Goal: Task Accomplishment & Management: Complete application form

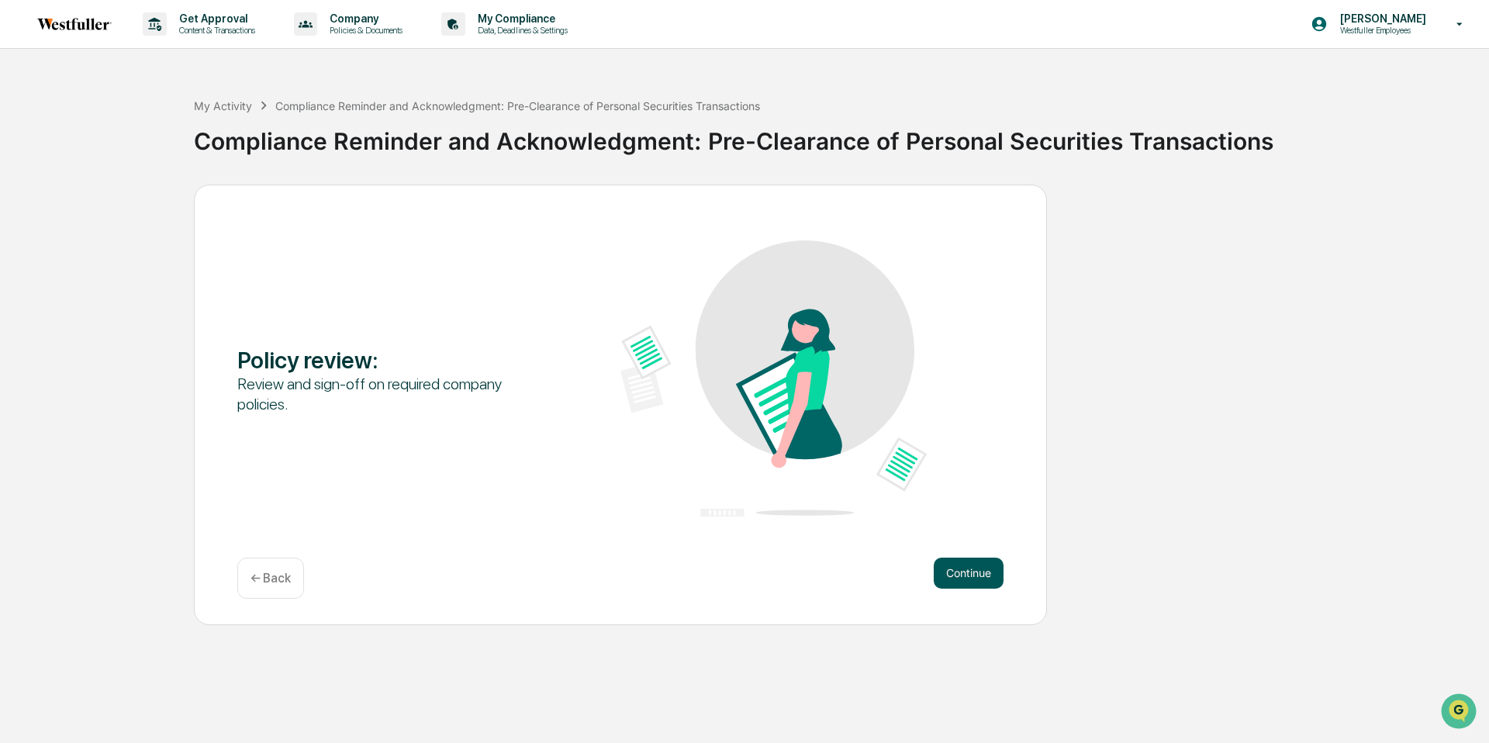
click at [980, 572] on button "Continue" at bounding box center [969, 573] width 70 height 31
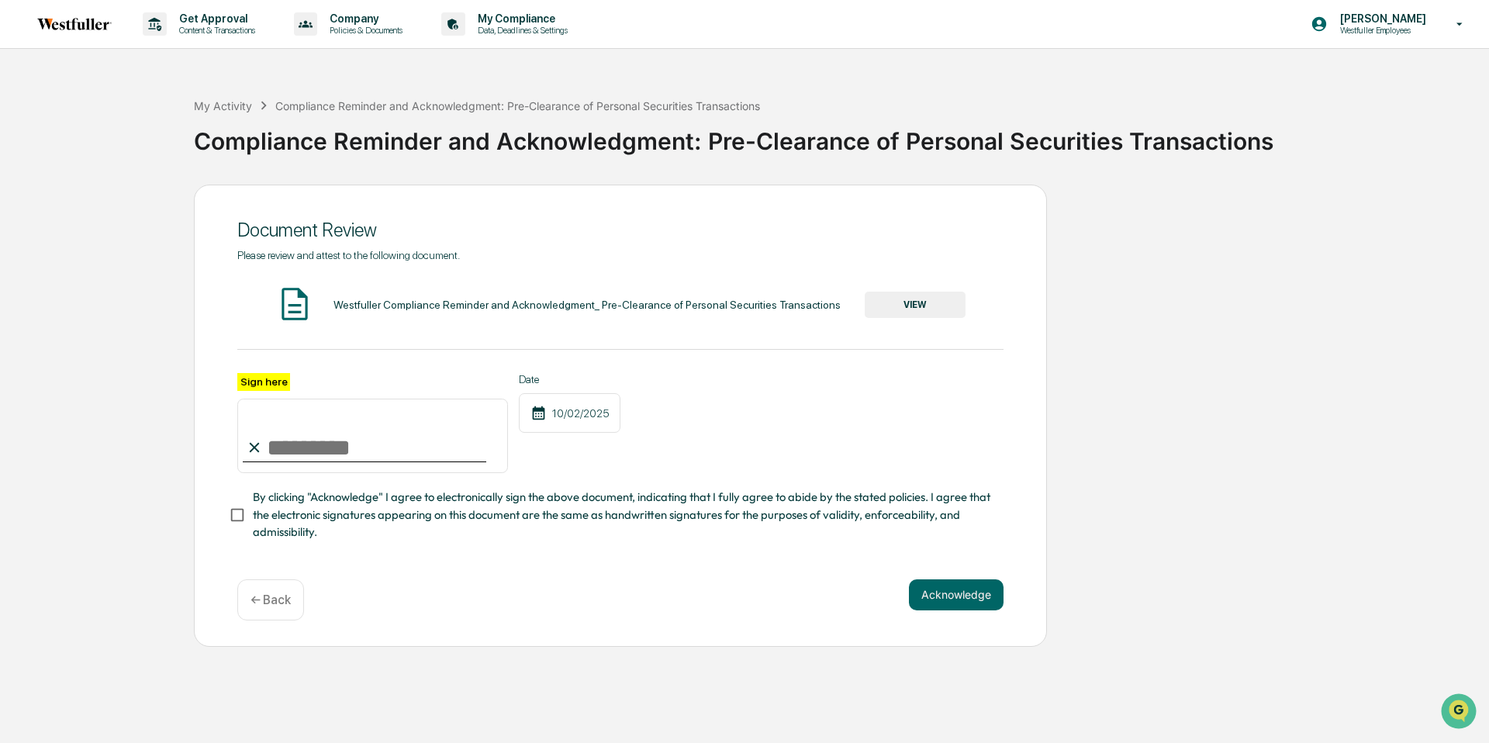
click at [354, 446] on input "Sign here" at bounding box center [372, 436] width 271 height 74
type input "**********"
click at [907, 299] on button "VIEW" at bounding box center [915, 305] width 101 height 26
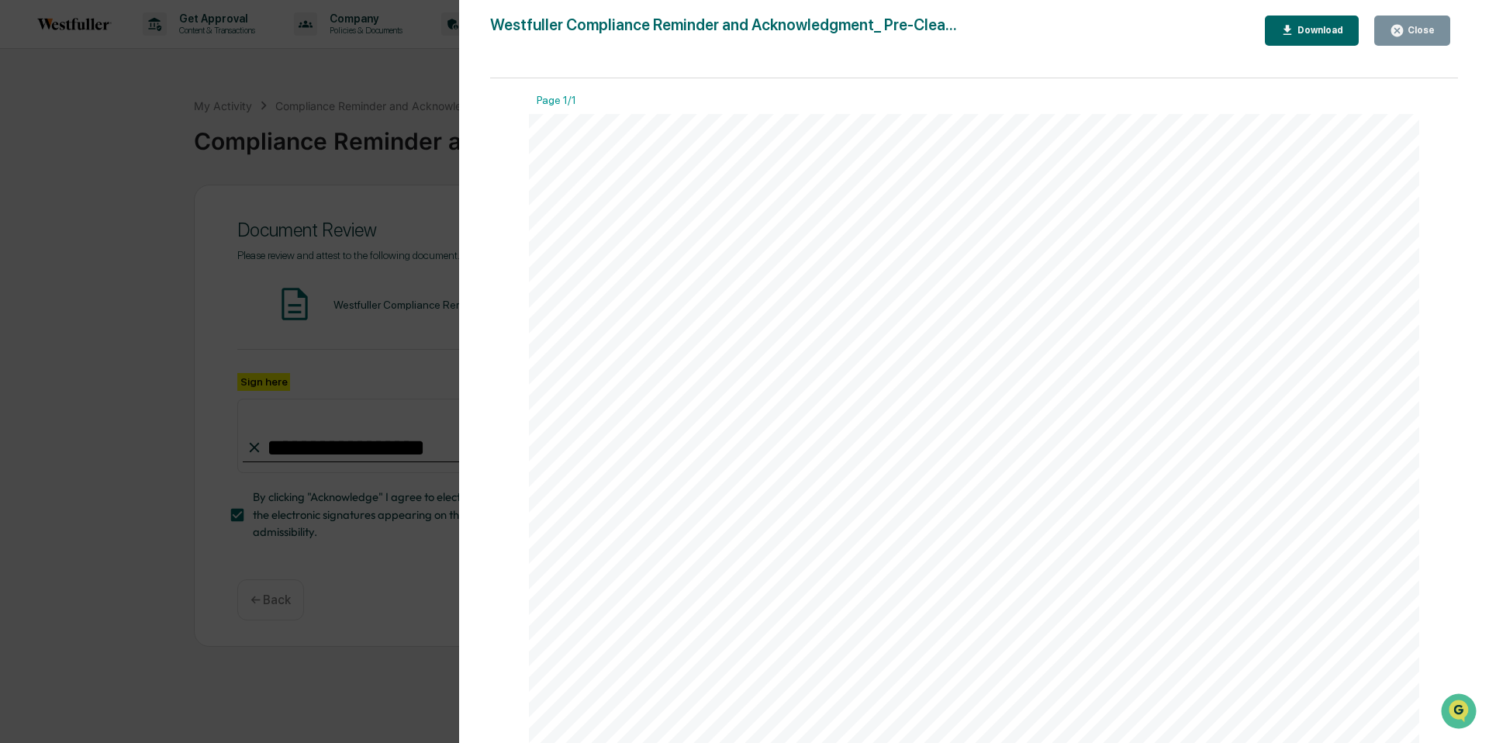
click at [1397, 29] on icon "button" at bounding box center [1397, 30] width 15 height 15
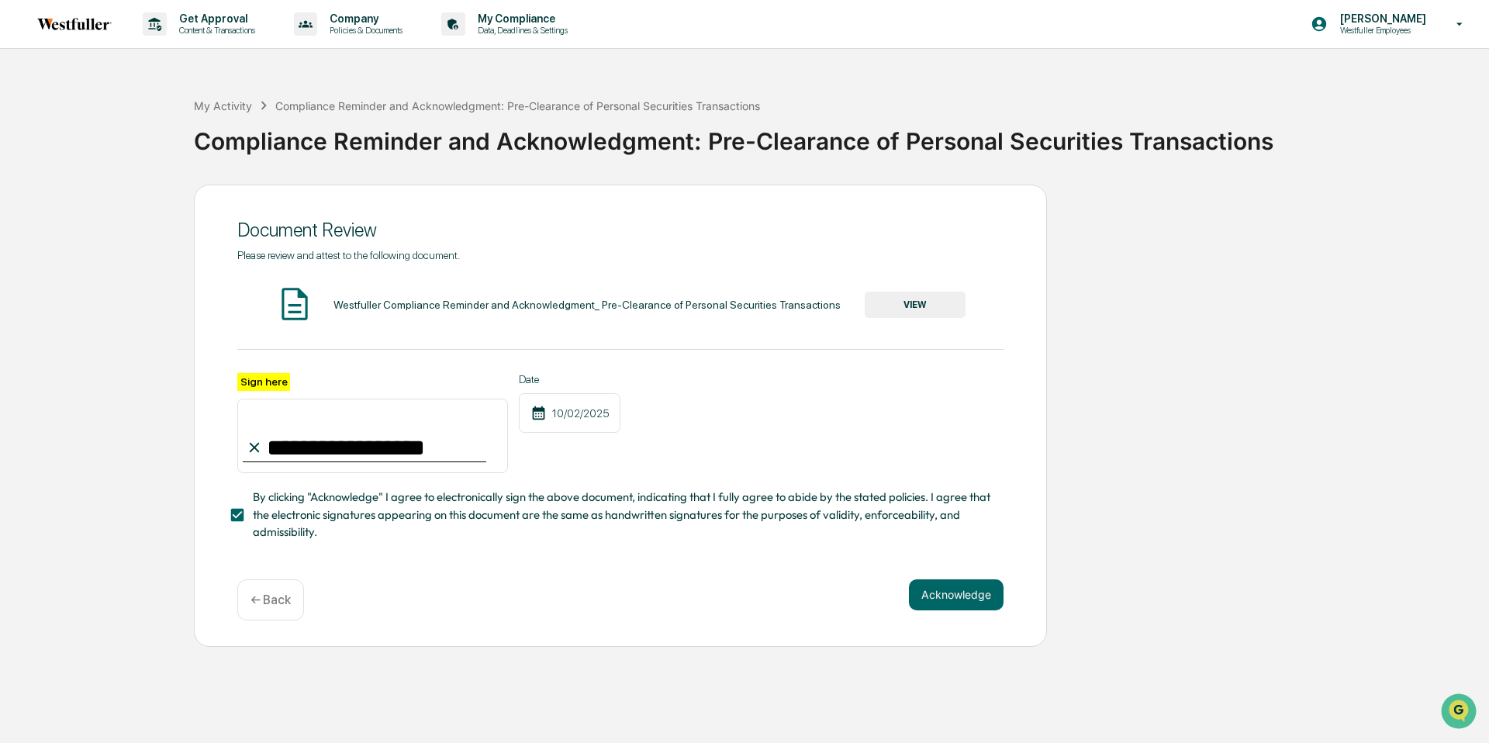
click at [942, 610] on div "Acknowledge ← Back" at bounding box center [620, 599] width 766 height 41
click at [945, 589] on button "Acknowledge" at bounding box center [956, 594] width 95 height 31
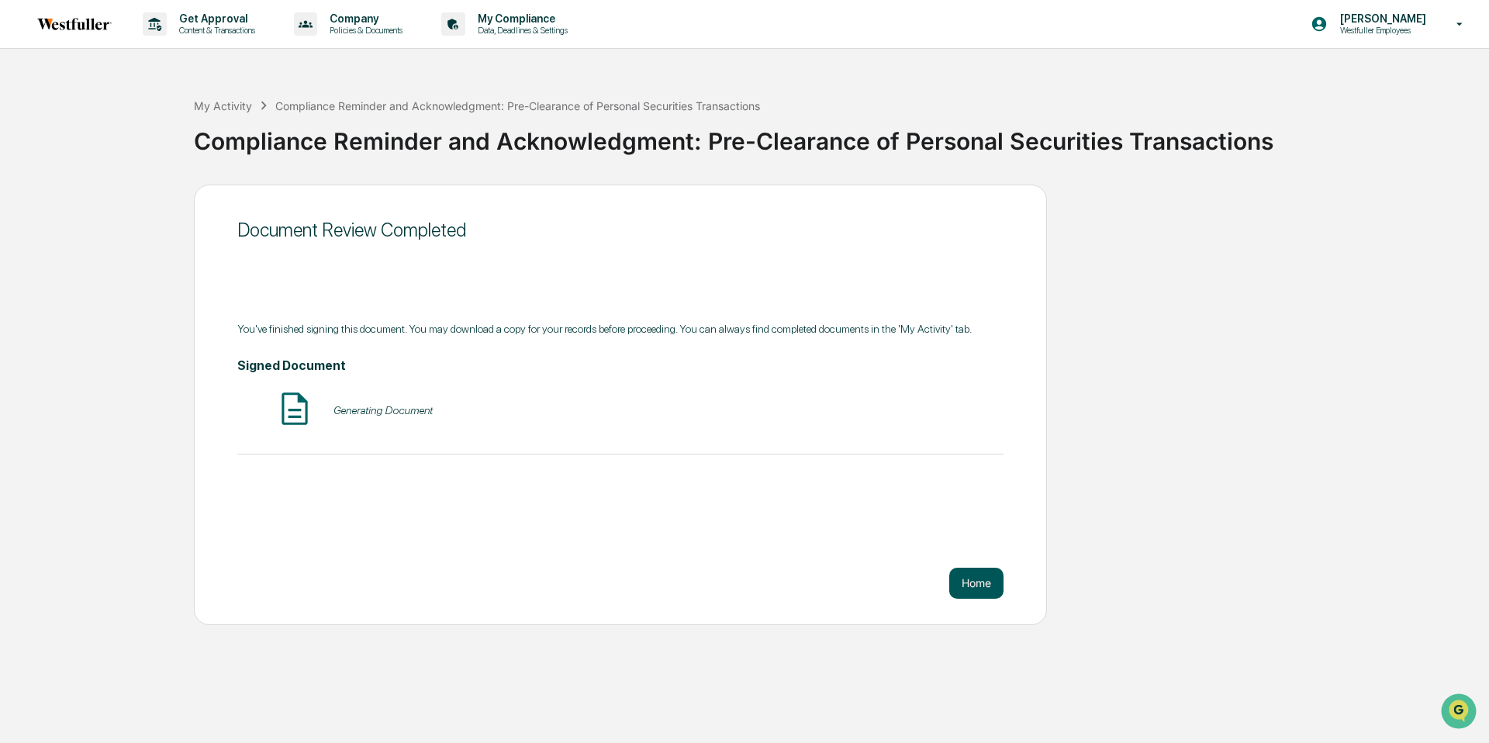
click at [978, 579] on button "Home" at bounding box center [976, 583] width 54 height 31
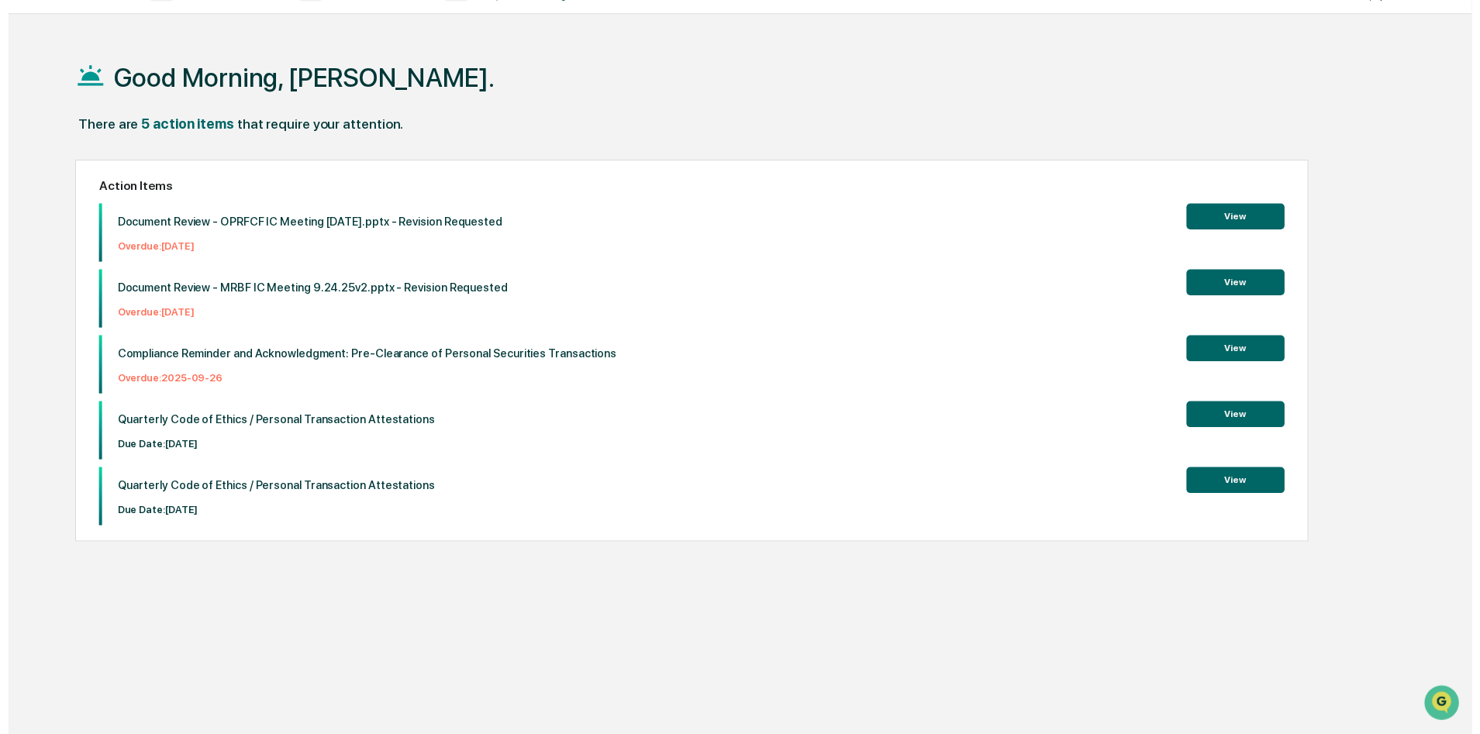
scroll to position [35, 0]
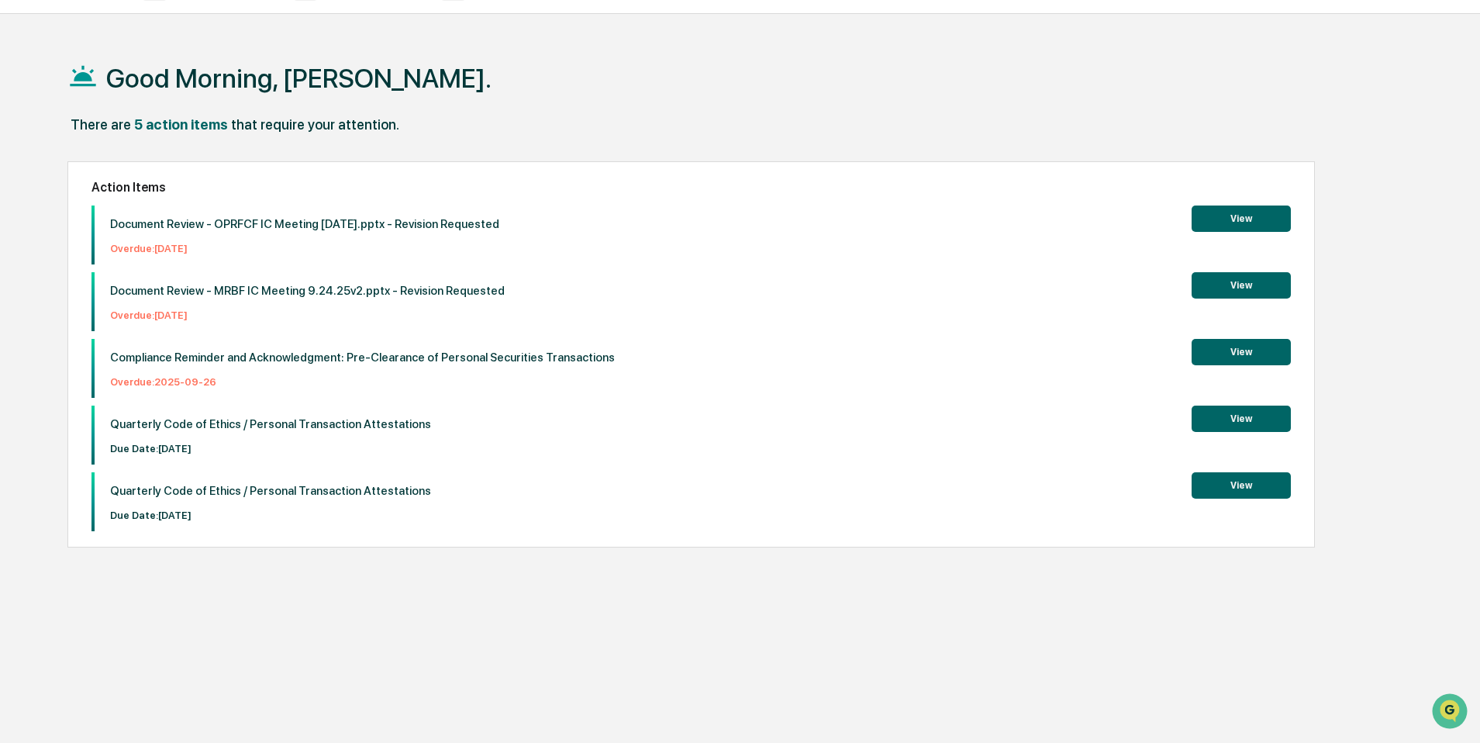
click at [1218, 419] on button "View" at bounding box center [1241, 419] width 99 height 26
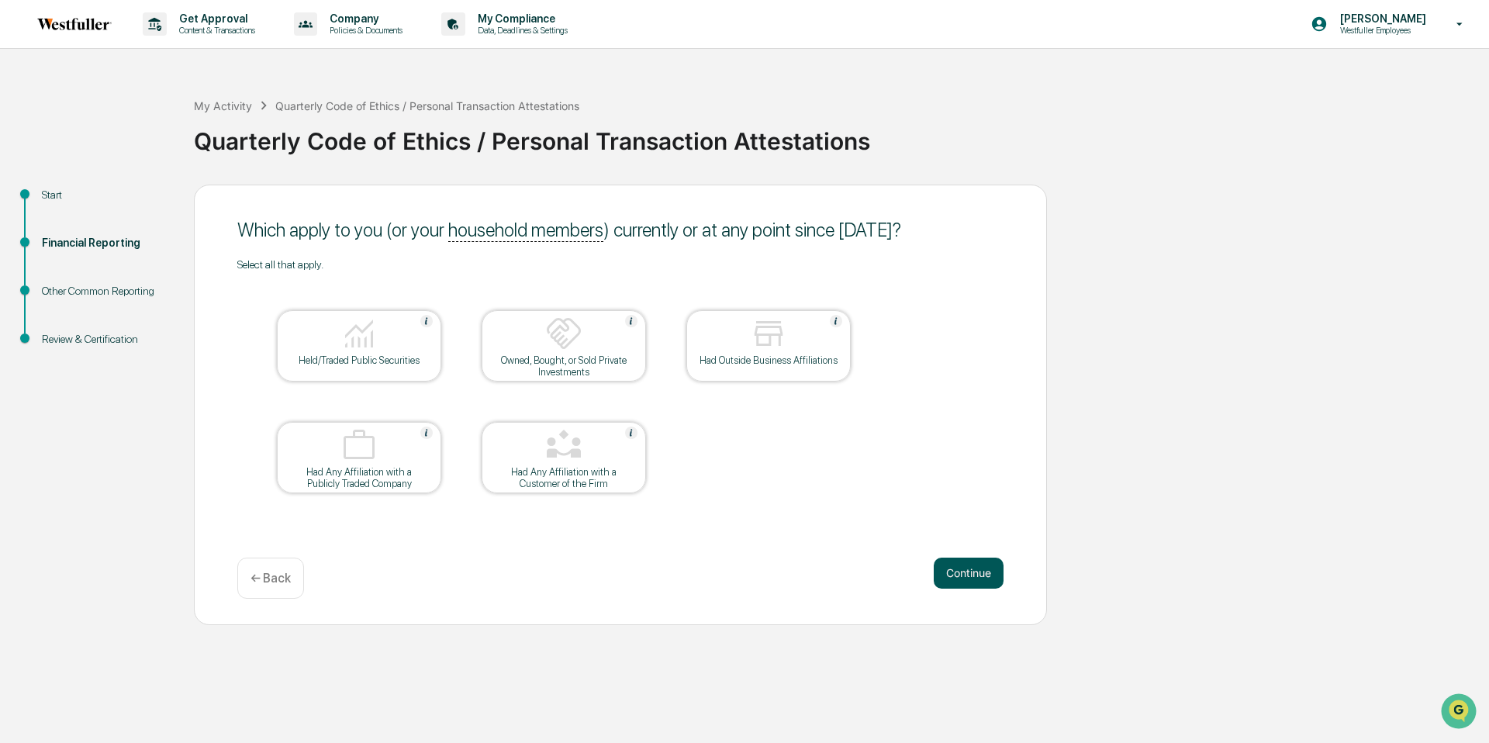
click at [952, 562] on button "Continue" at bounding box center [969, 573] width 70 height 31
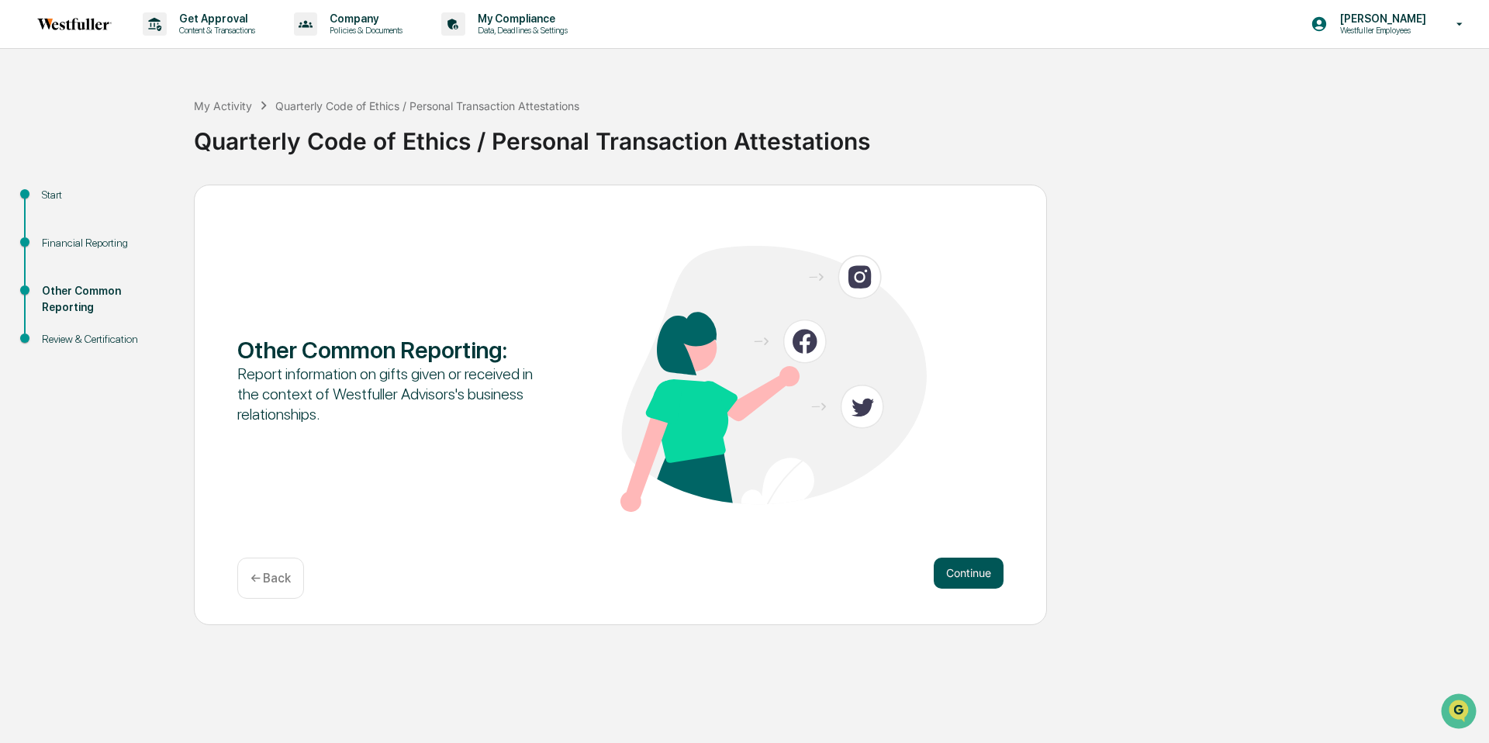
click at [952, 567] on button "Continue" at bounding box center [969, 573] width 70 height 31
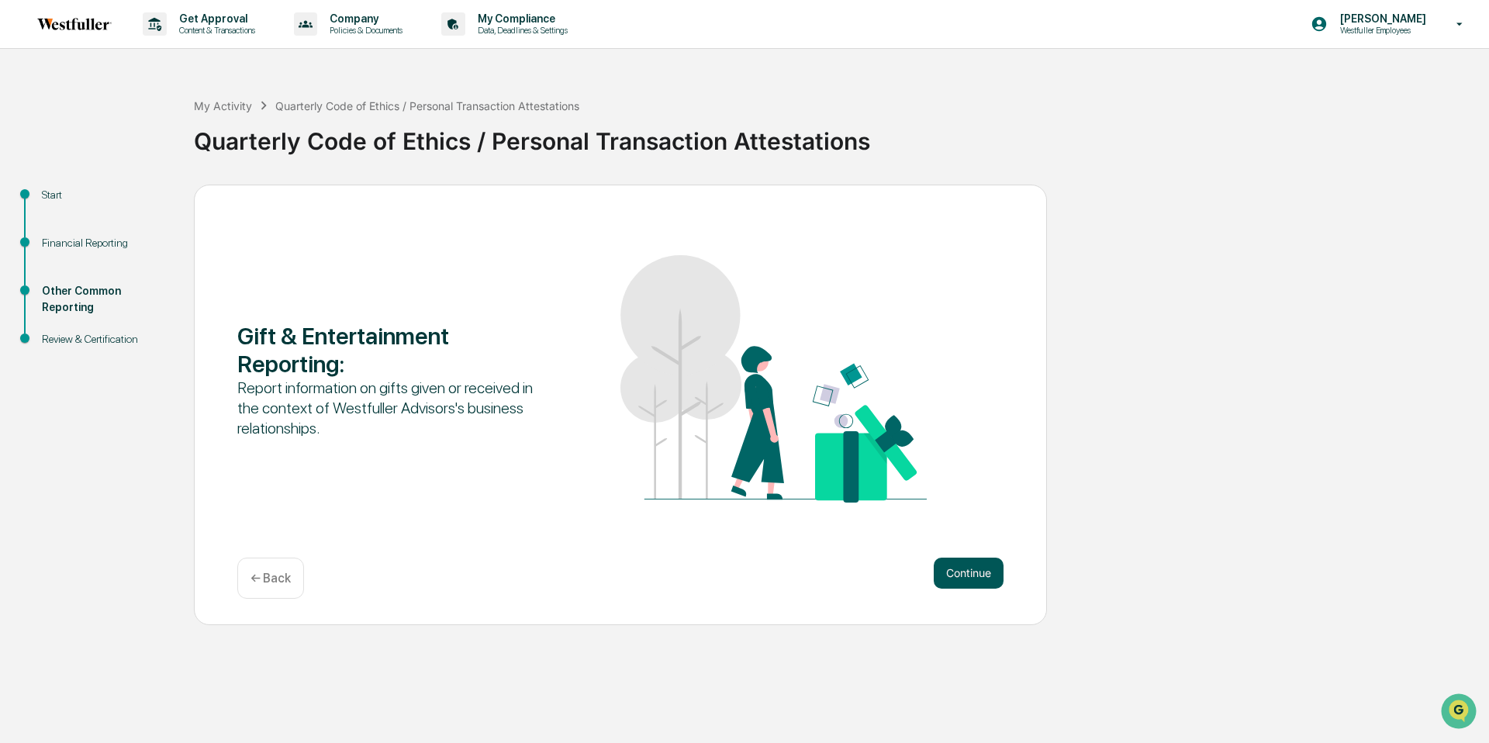
click at [952, 566] on button "Continue" at bounding box center [969, 573] width 70 height 31
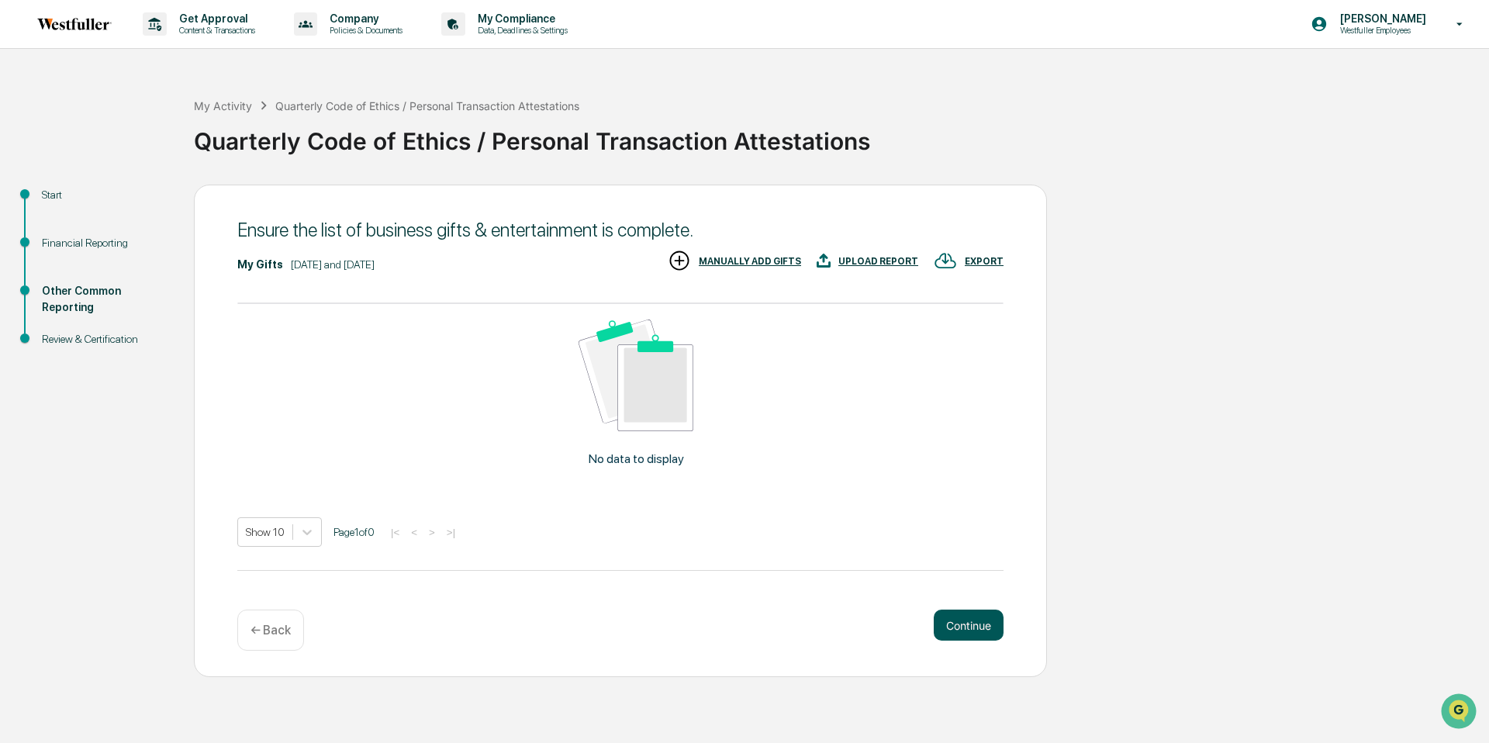
click at [964, 623] on button "Continue" at bounding box center [969, 625] width 70 height 31
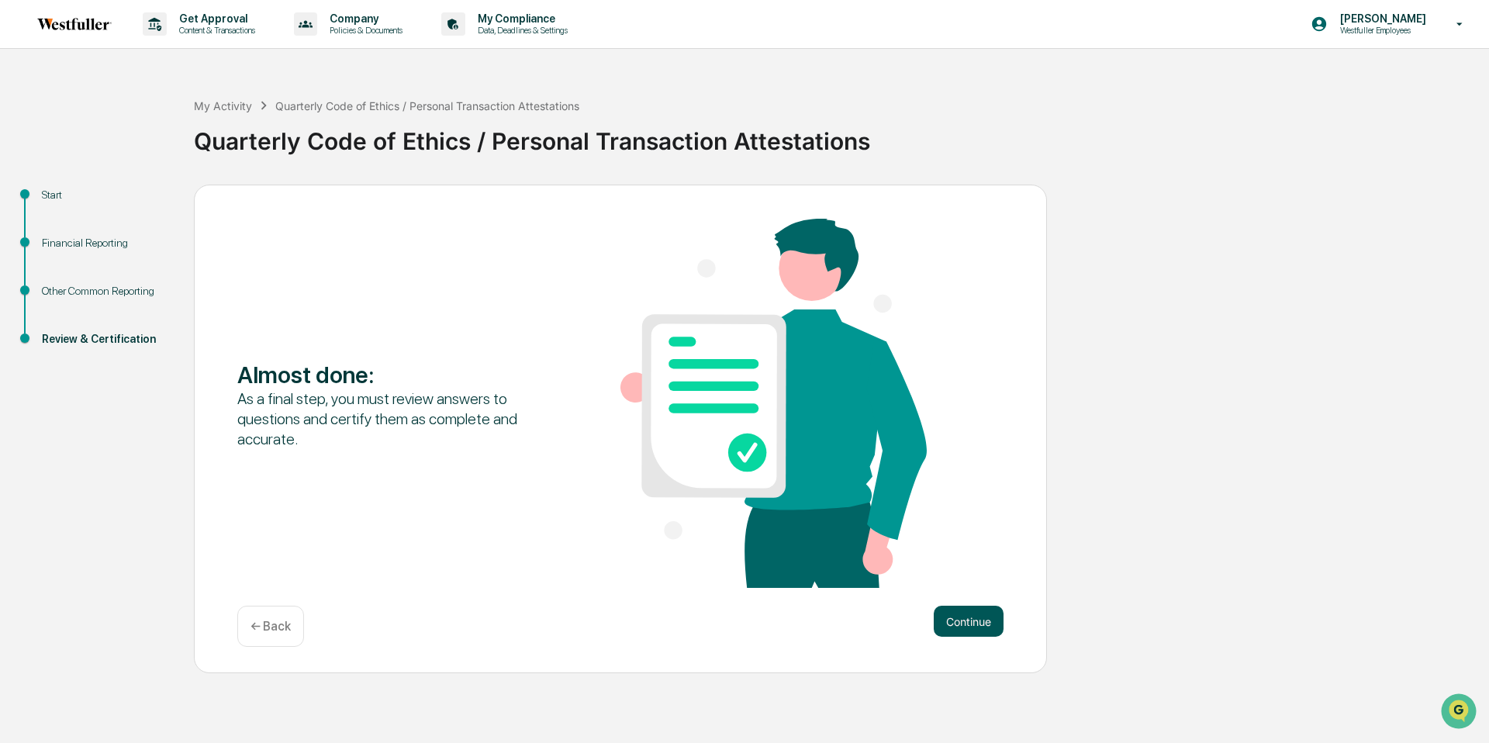
click at [962, 620] on button "Continue" at bounding box center [969, 621] width 70 height 31
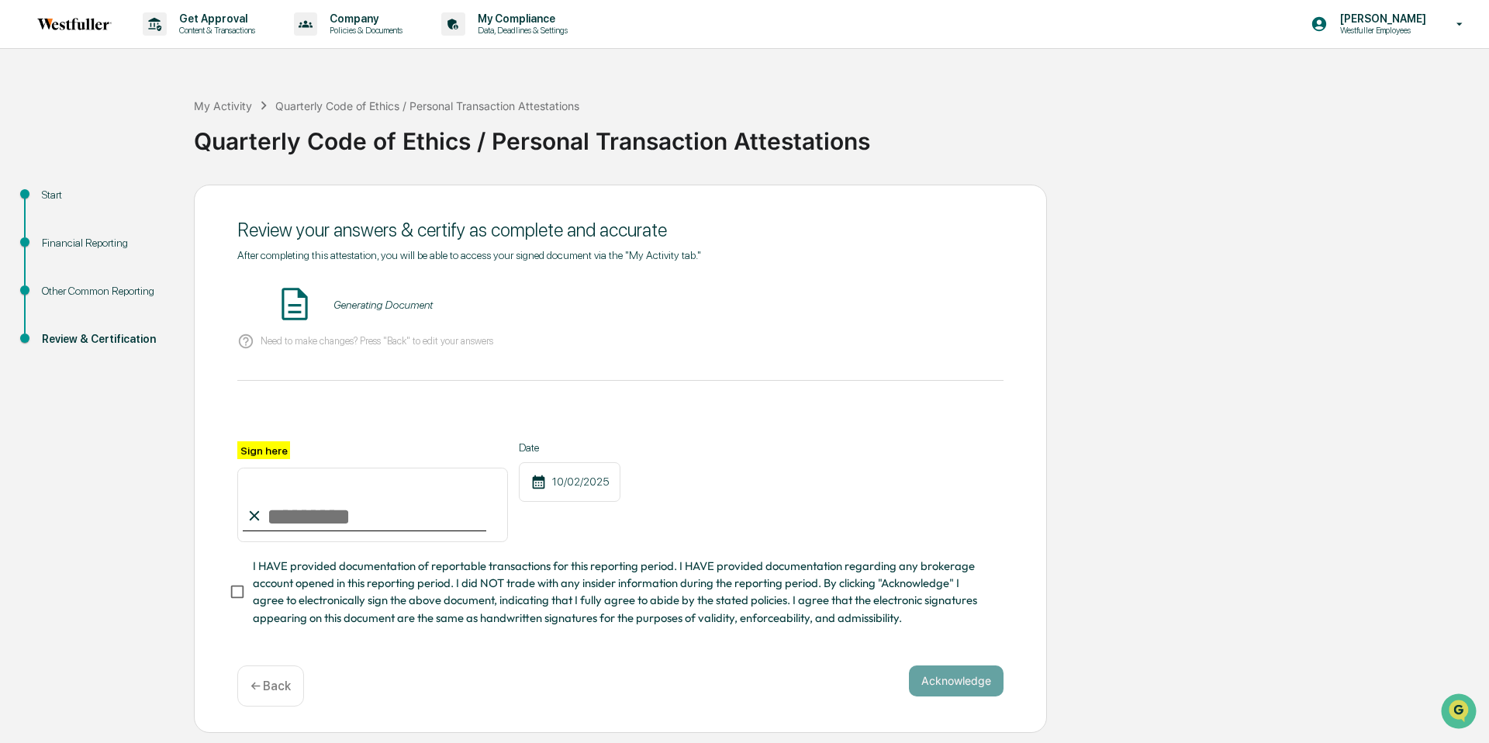
click at [392, 513] on input "Sign here" at bounding box center [372, 505] width 271 height 74
type input "**********"
click at [893, 307] on button "VIEW" at bounding box center [915, 305] width 101 height 26
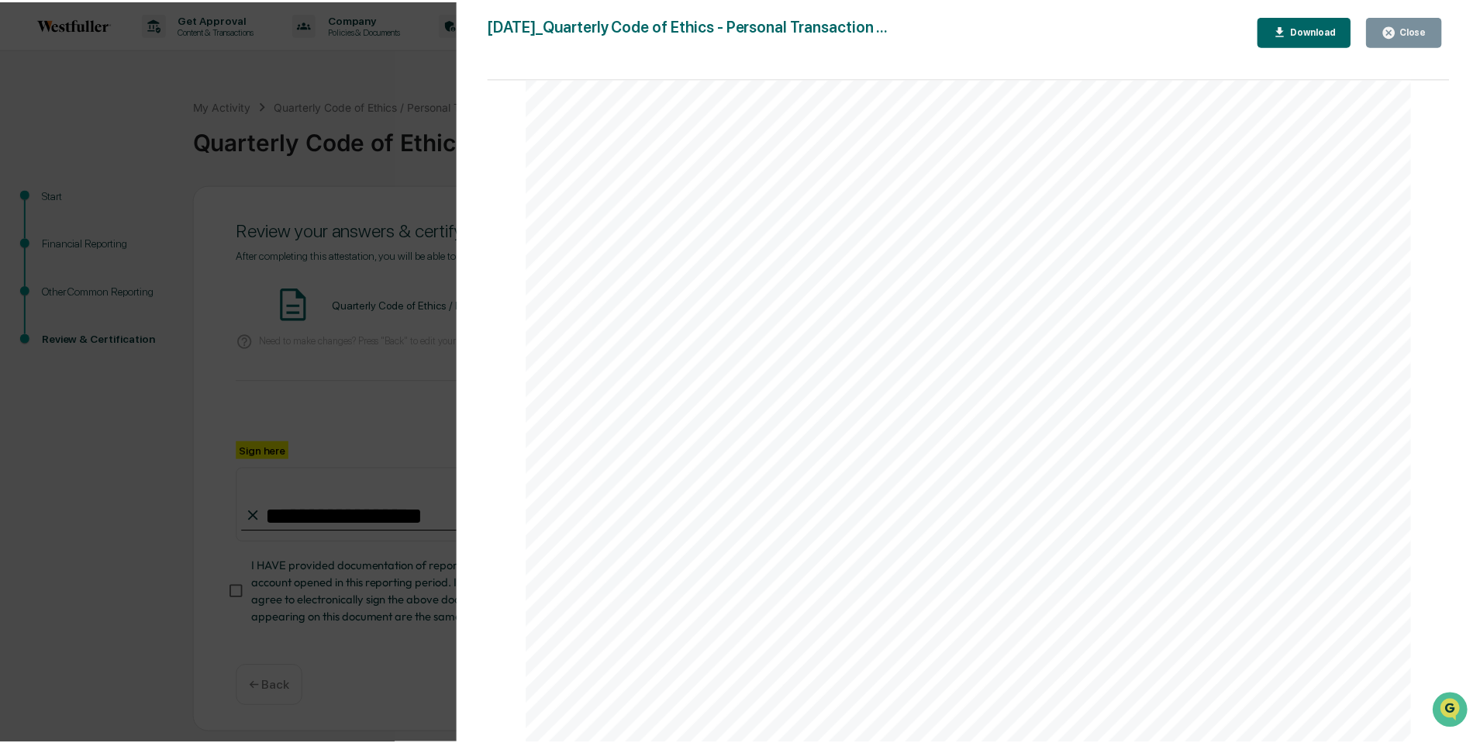
scroll to position [4096, 0]
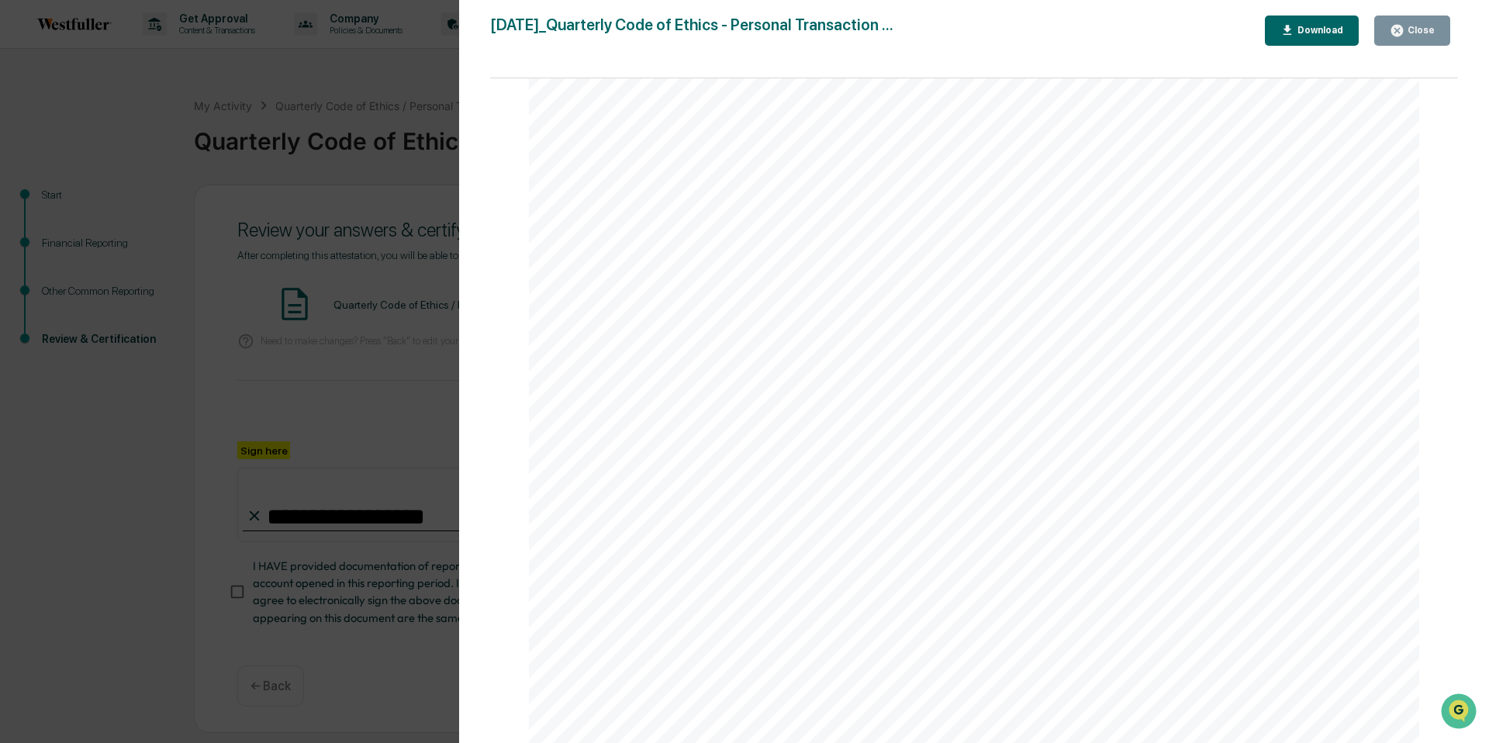
click at [1418, 31] on div "Close" at bounding box center [1419, 30] width 30 height 11
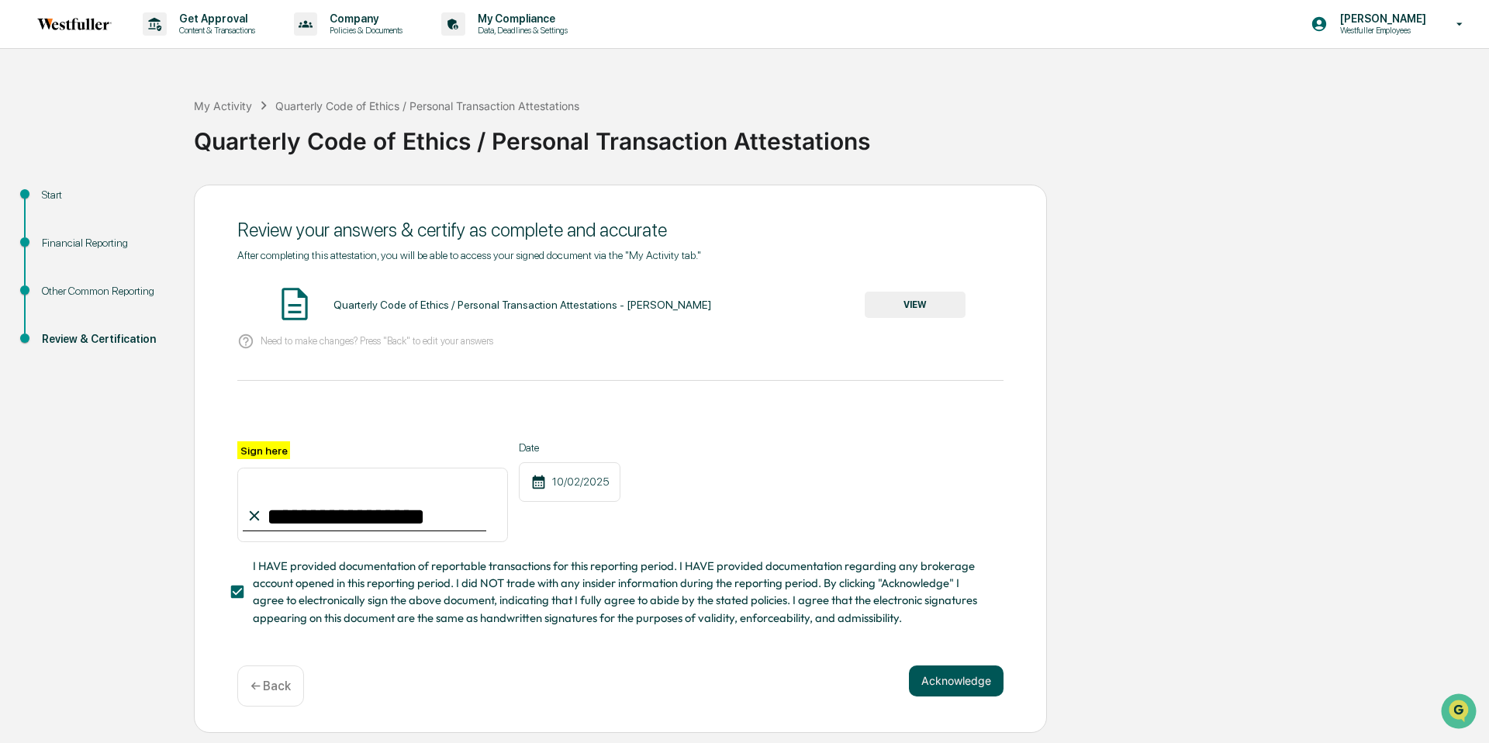
click at [930, 674] on button "Acknowledge" at bounding box center [956, 680] width 95 height 31
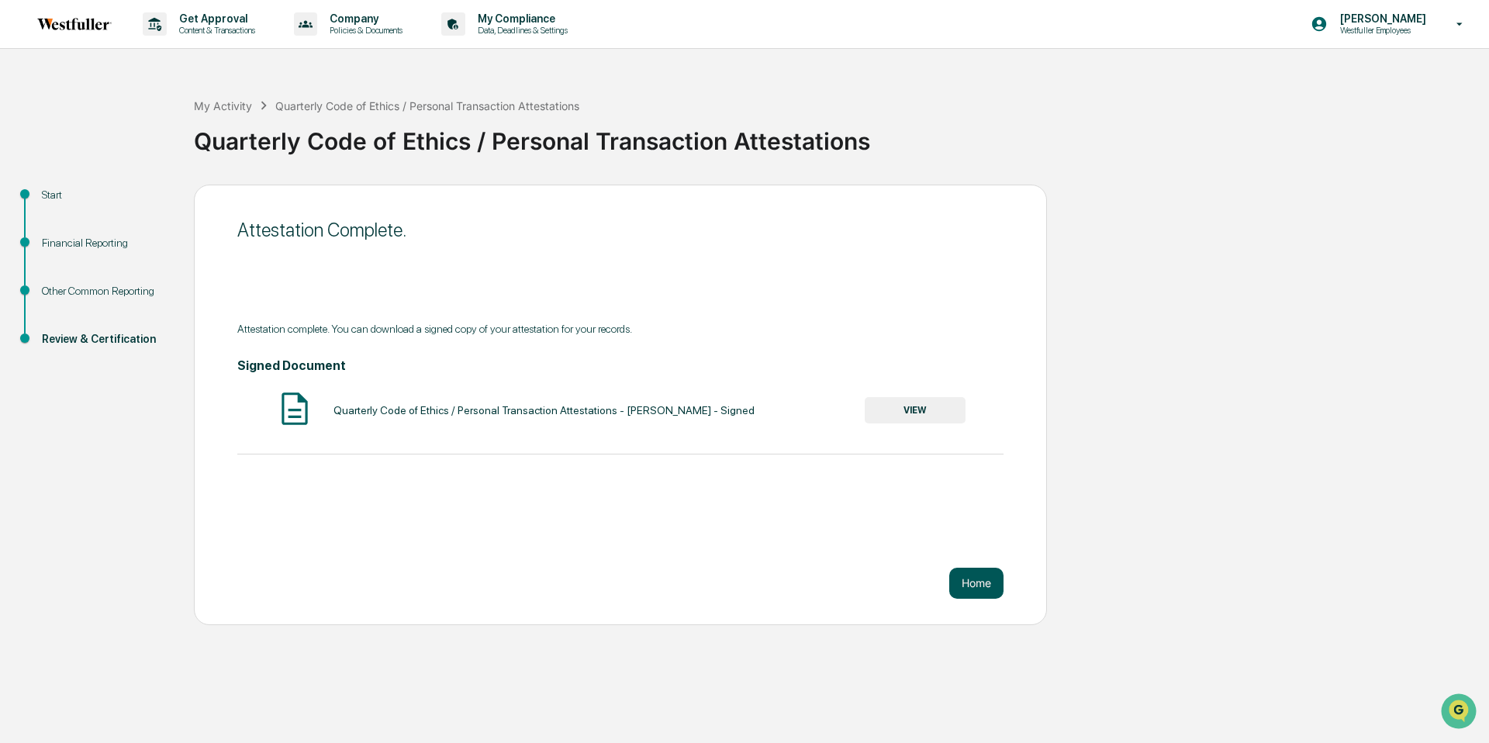
click at [972, 571] on button "Home" at bounding box center [976, 583] width 54 height 31
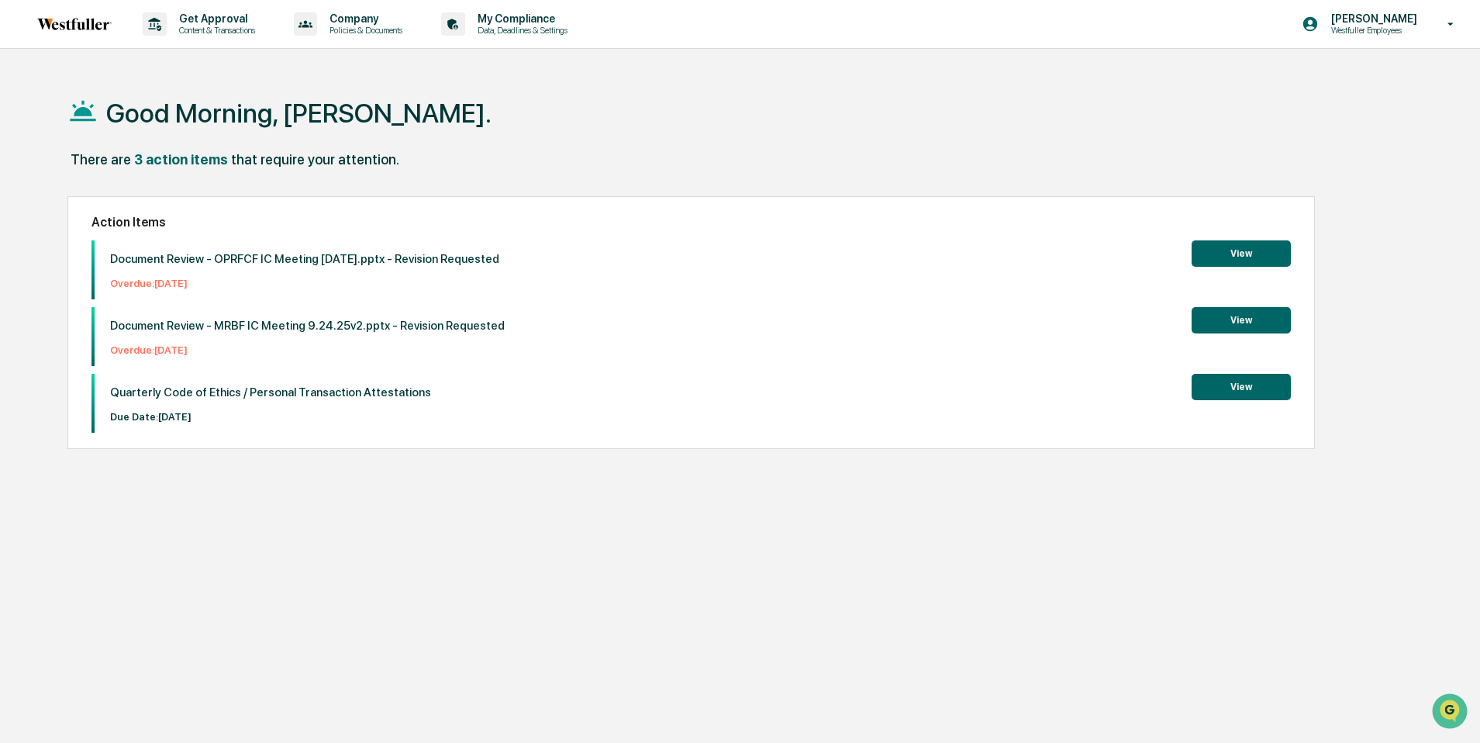
click at [1234, 389] on button "View" at bounding box center [1241, 387] width 99 height 26
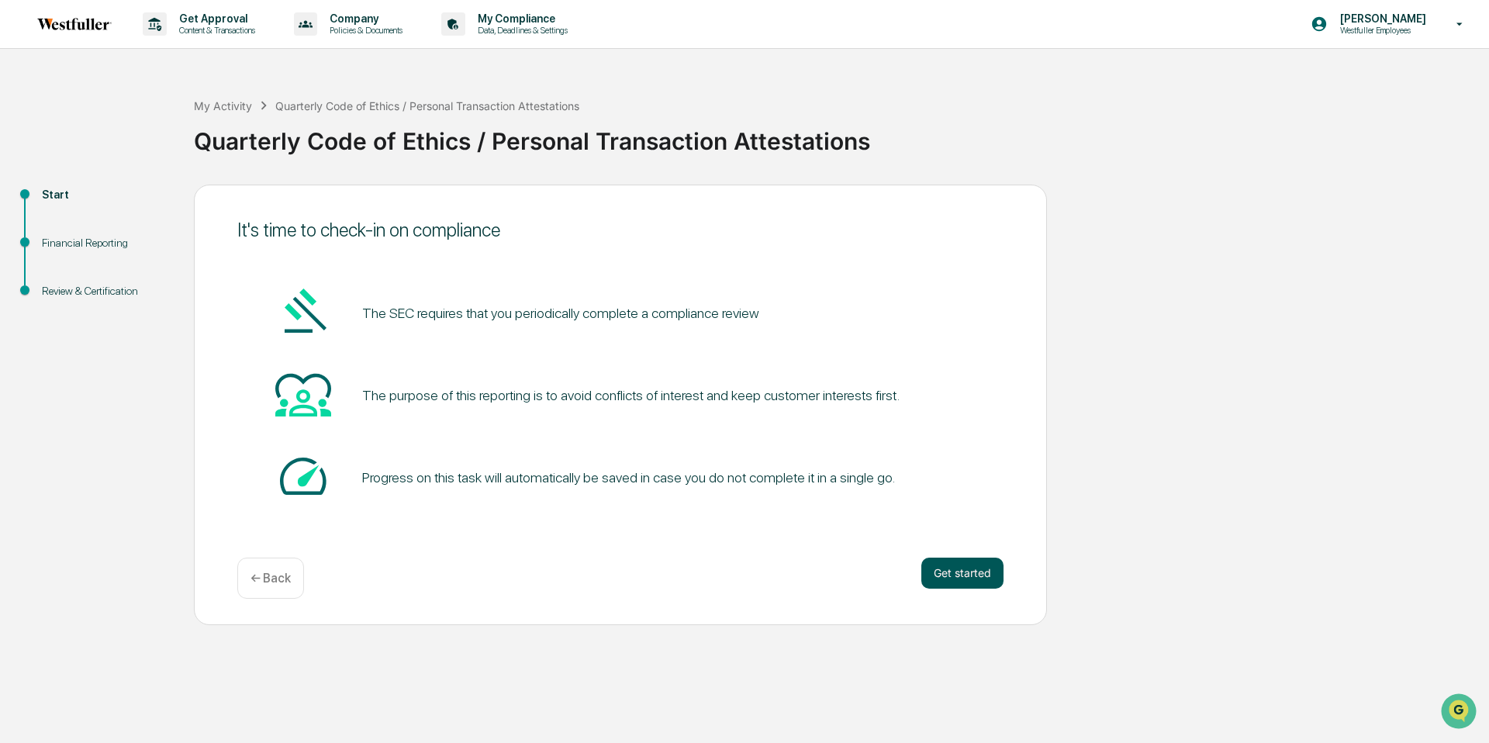
click at [979, 578] on button "Get started" at bounding box center [962, 573] width 82 height 31
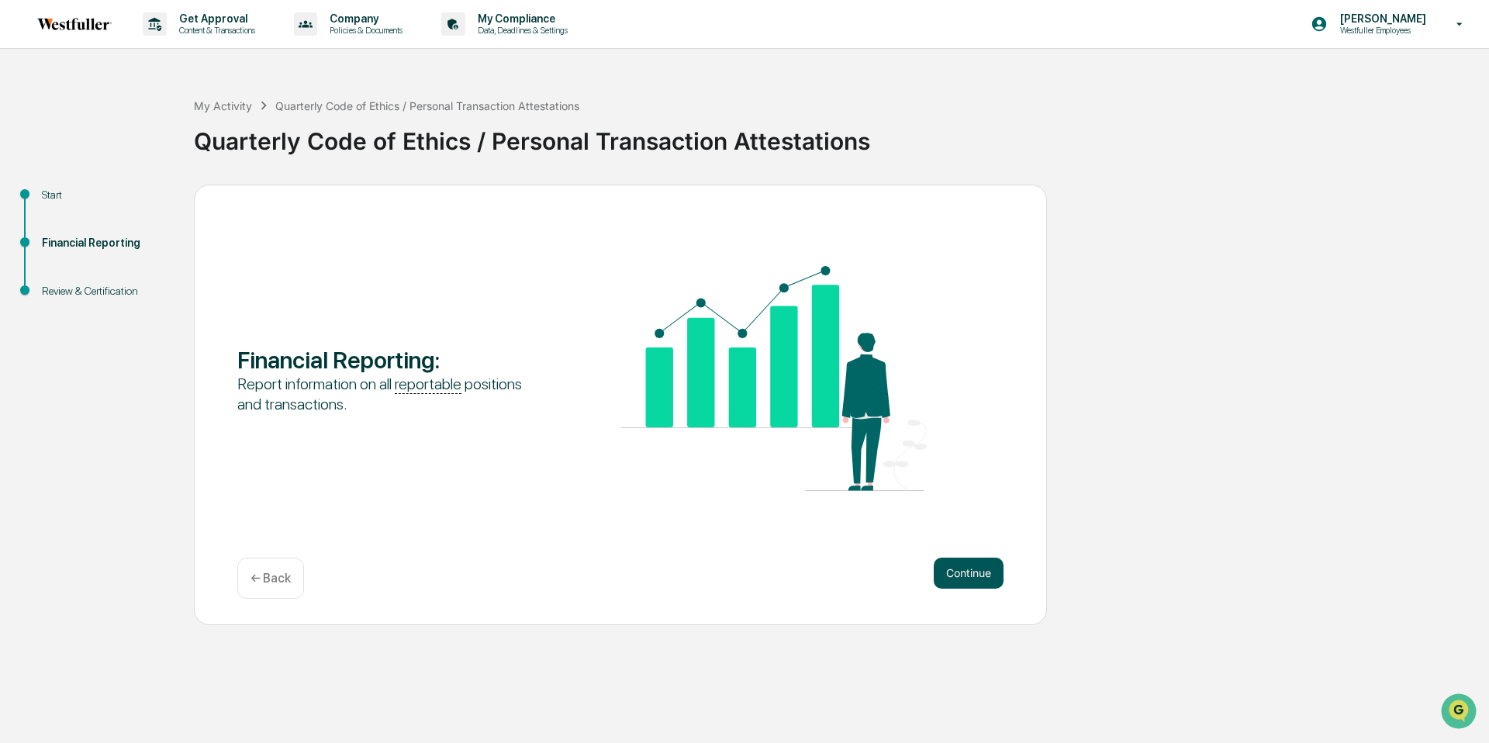
click at [974, 575] on button "Continue" at bounding box center [969, 573] width 70 height 31
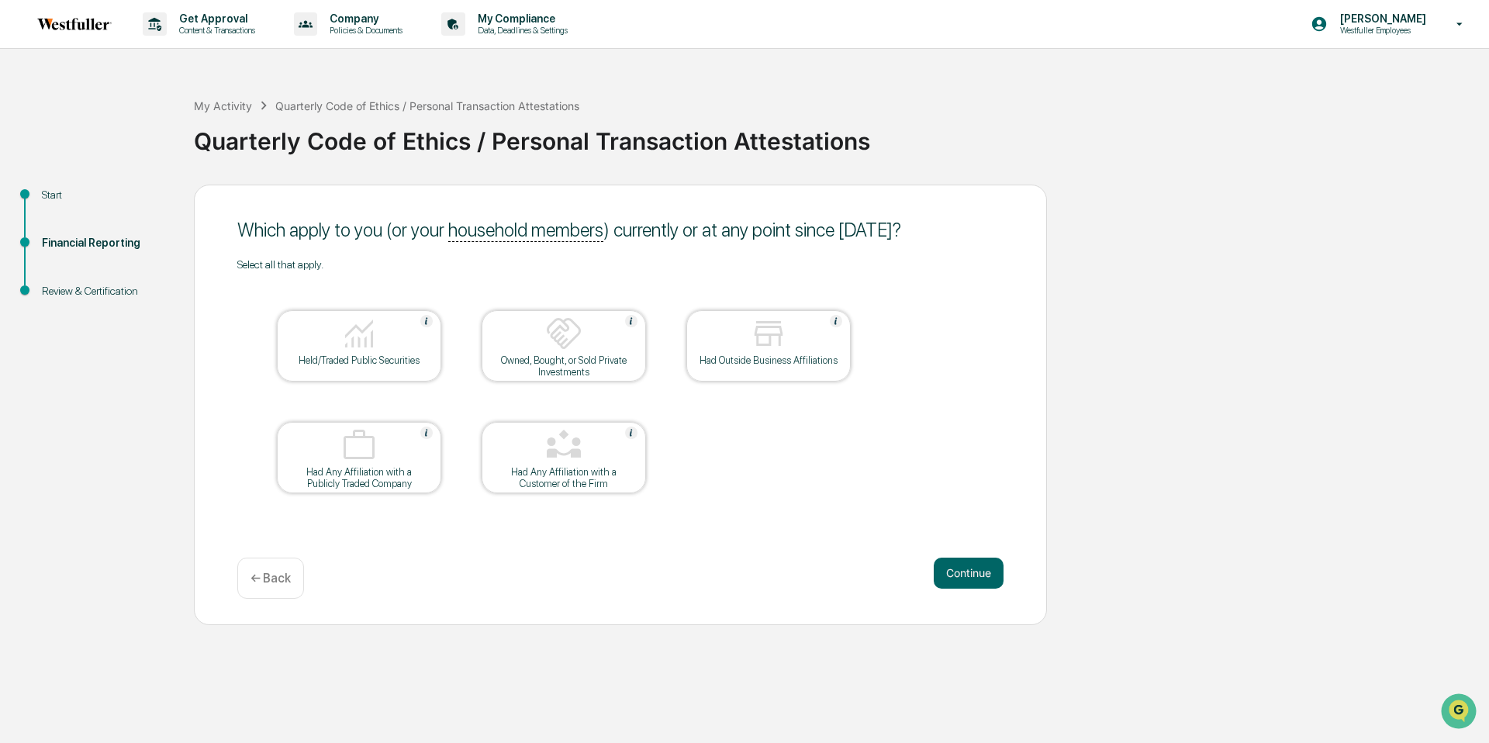
click at [974, 575] on button "Continue" at bounding box center [969, 573] width 70 height 31
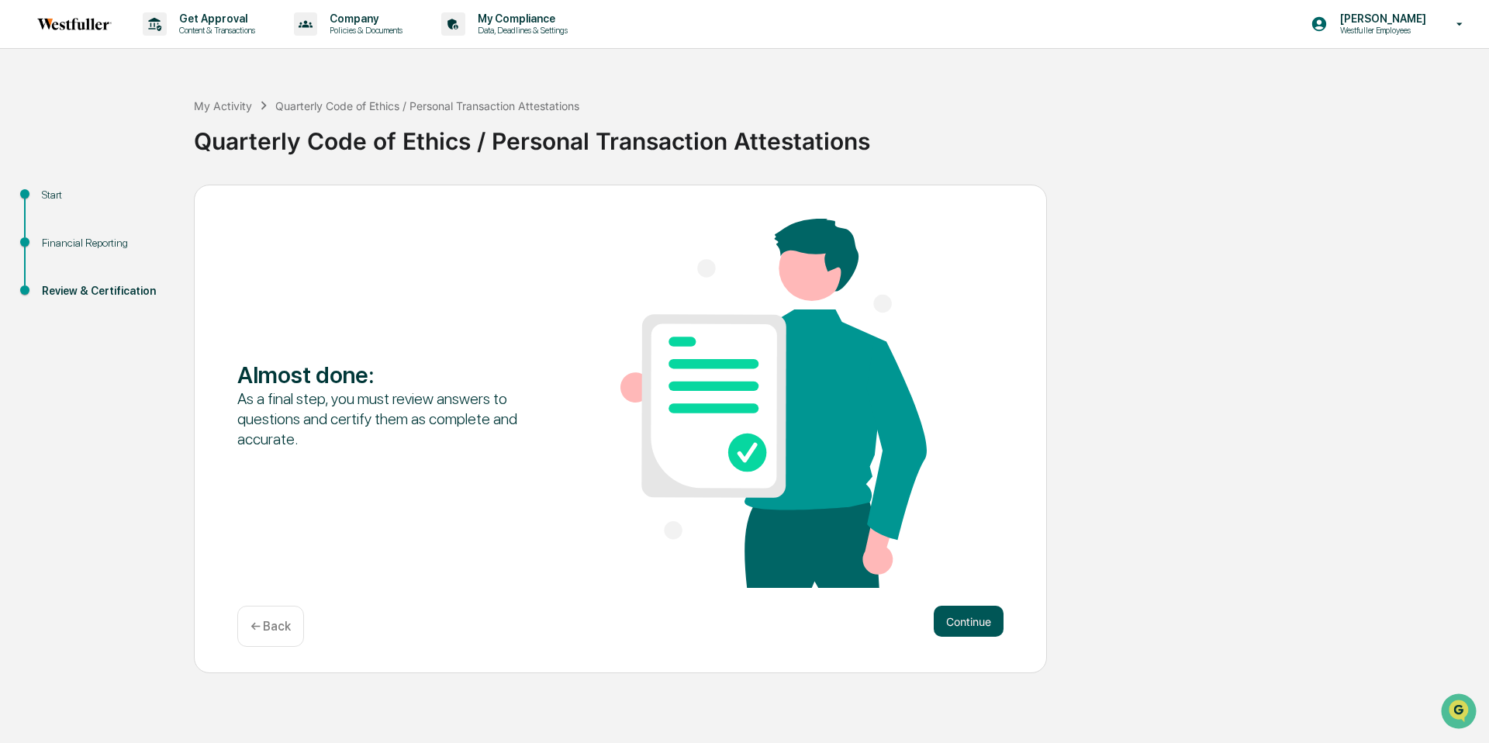
click at [971, 620] on button "Continue" at bounding box center [969, 621] width 70 height 31
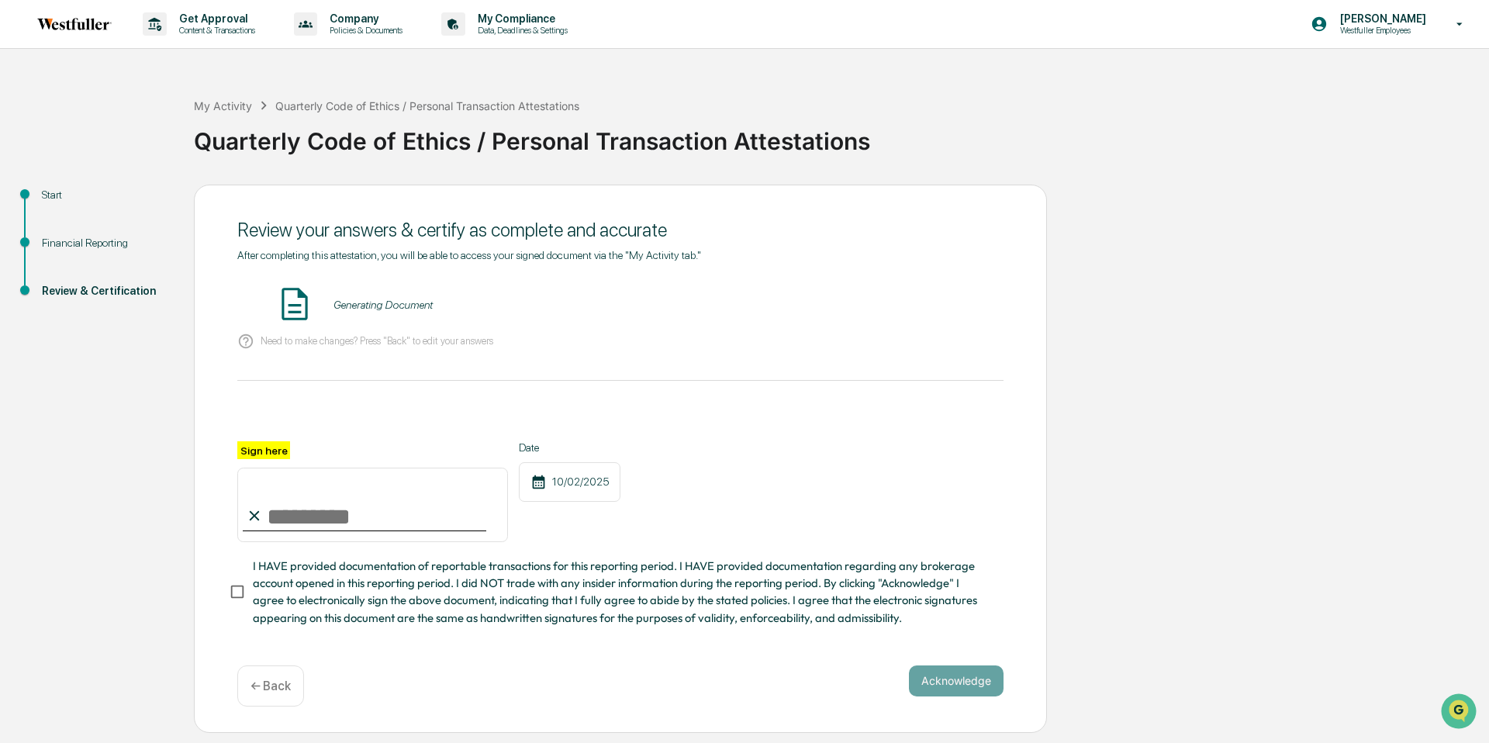
click at [303, 506] on input "Sign here" at bounding box center [372, 505] width 271 height 74
type input "**********"
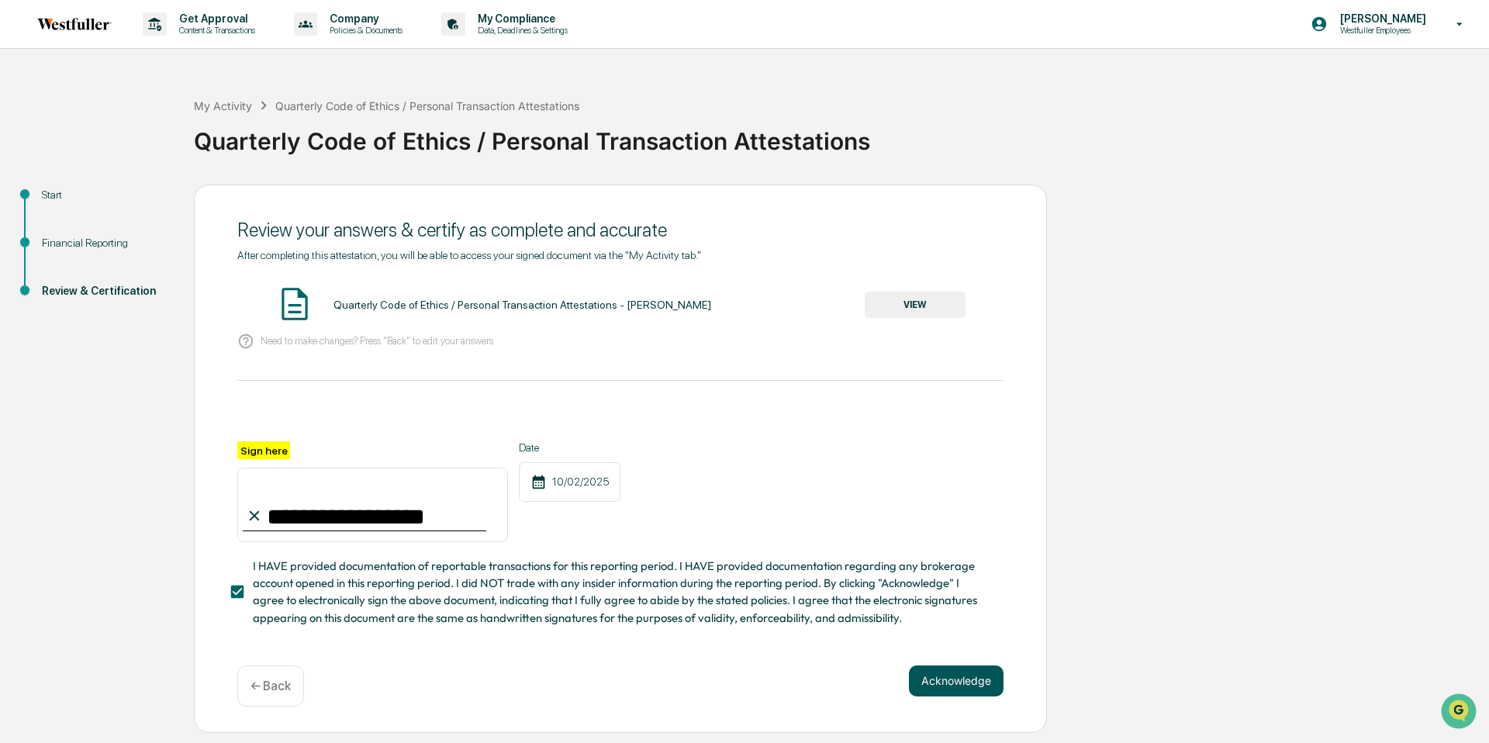
click at [930, 676] on button "Acknowledge" at bounding box center [956, 680] width 95 height 31
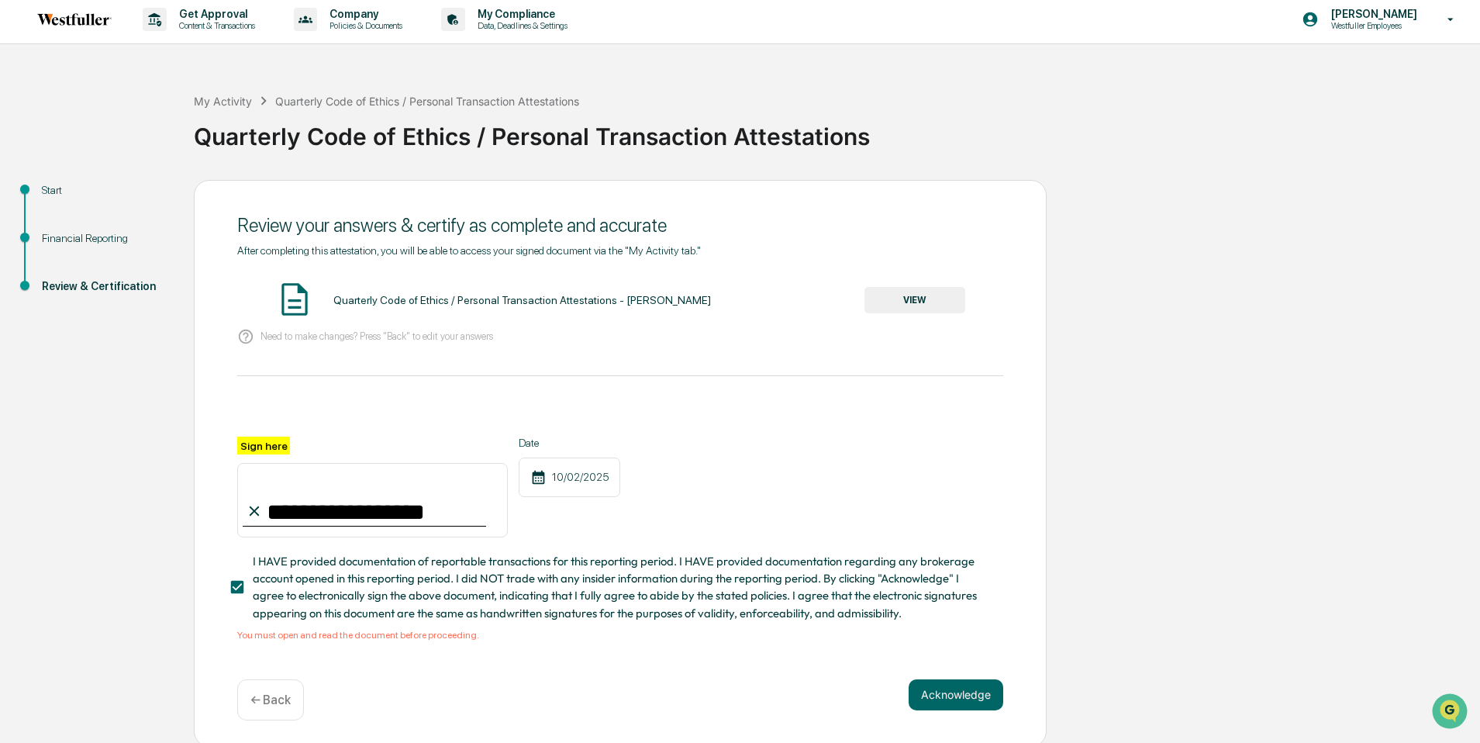
scroll to position [7, 0]
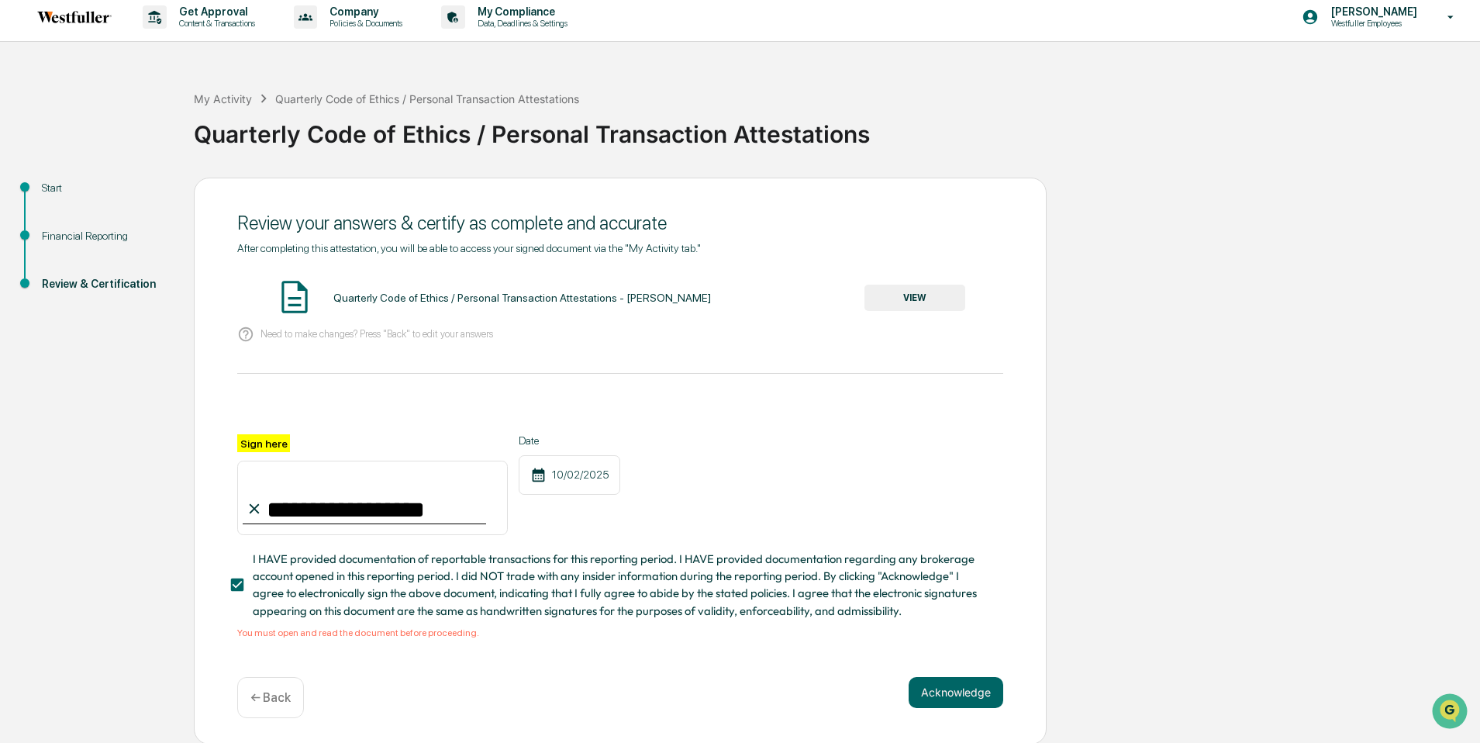
click at [892, 293] on button "VIEW" at bounding box center [915, 298] width 101 height 26
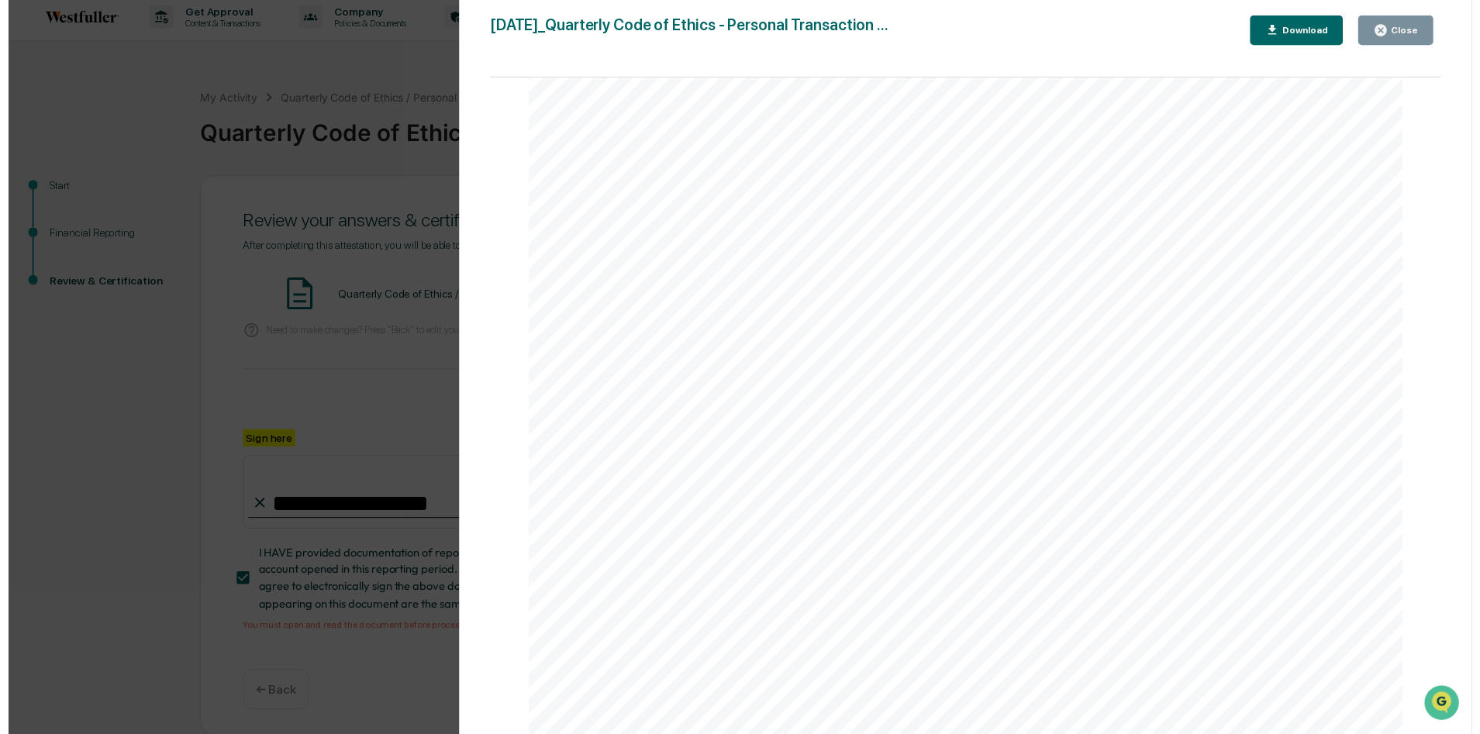
scroll to position [55, 0]
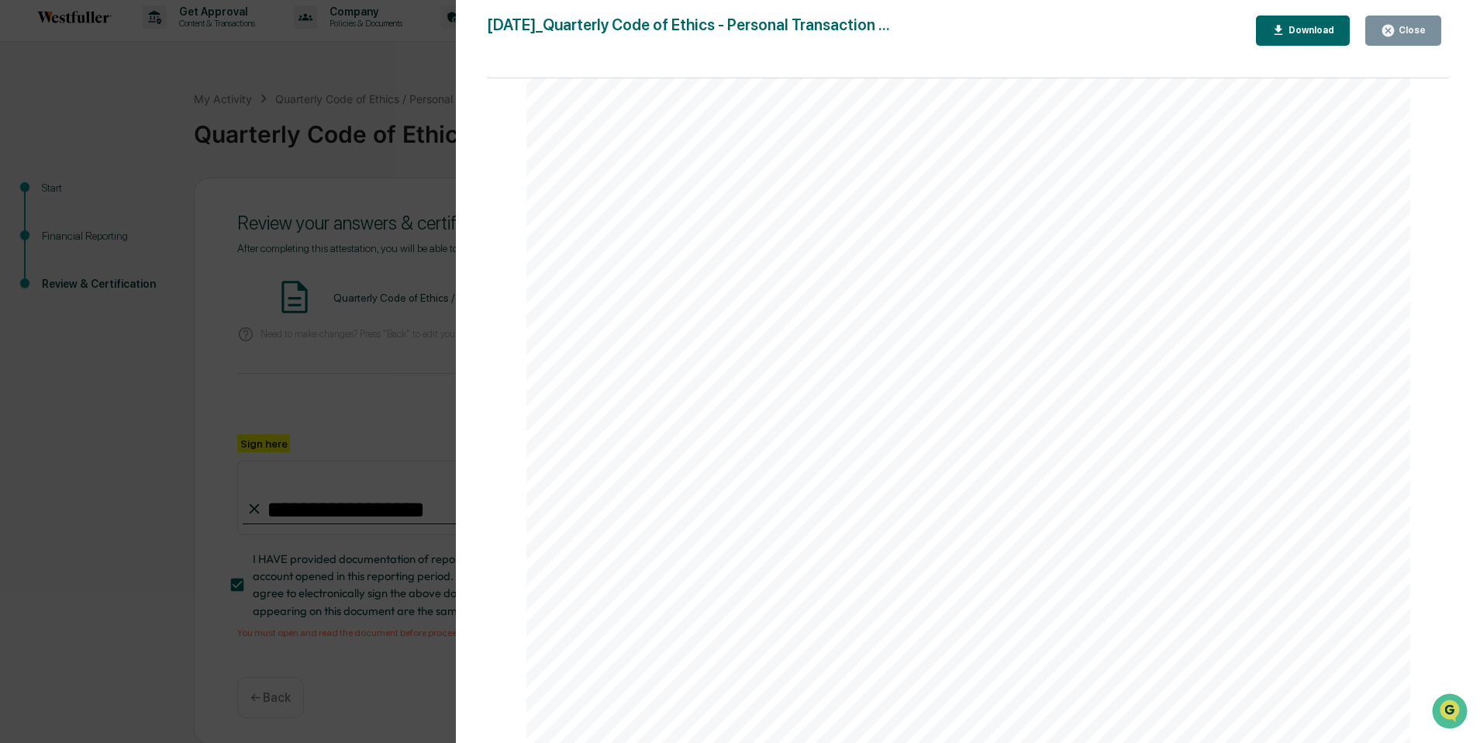
click at [1378, 26] on button "Close" at bounding box center [1404, 31] width 76 height 30
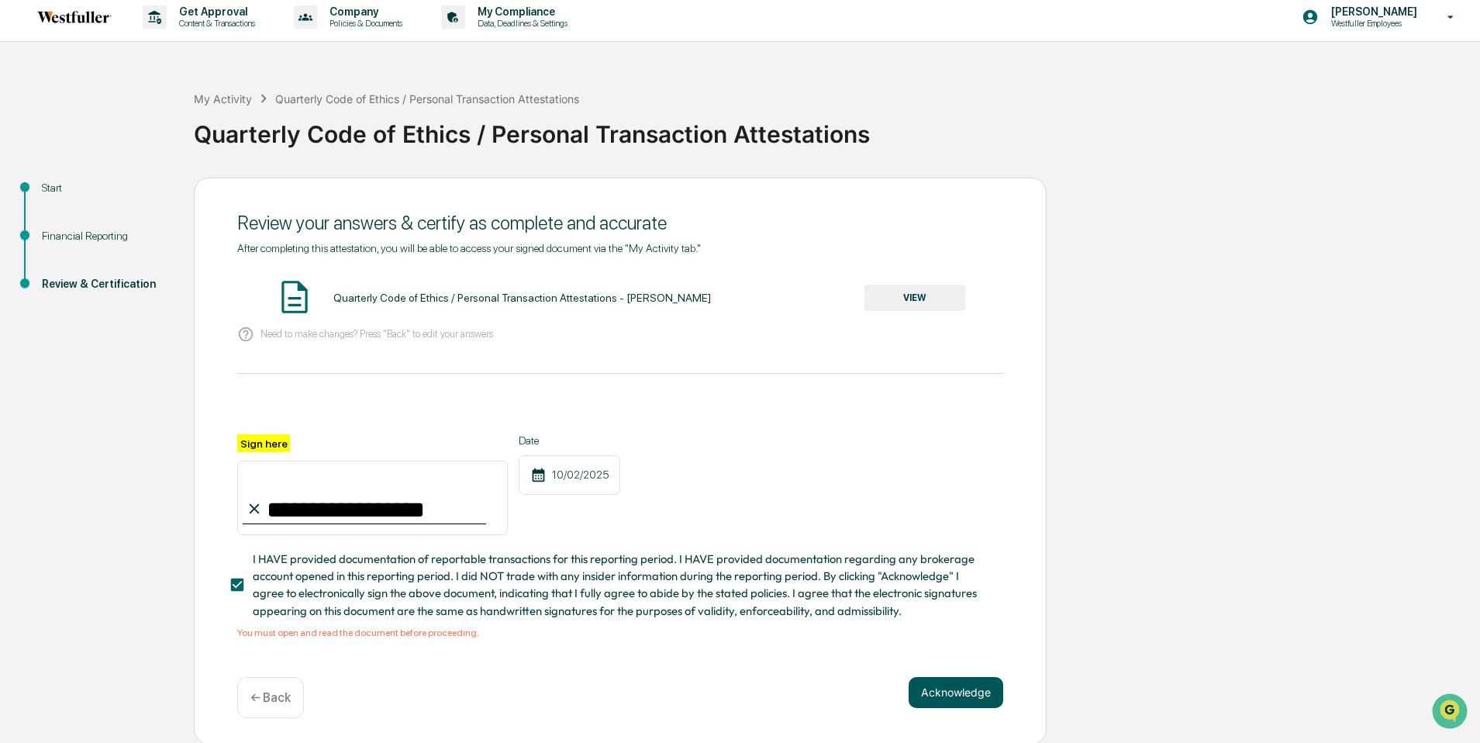
click at [976, 687] on button "Acknowledge" at bounding box center [956, 692] width 95 height 31
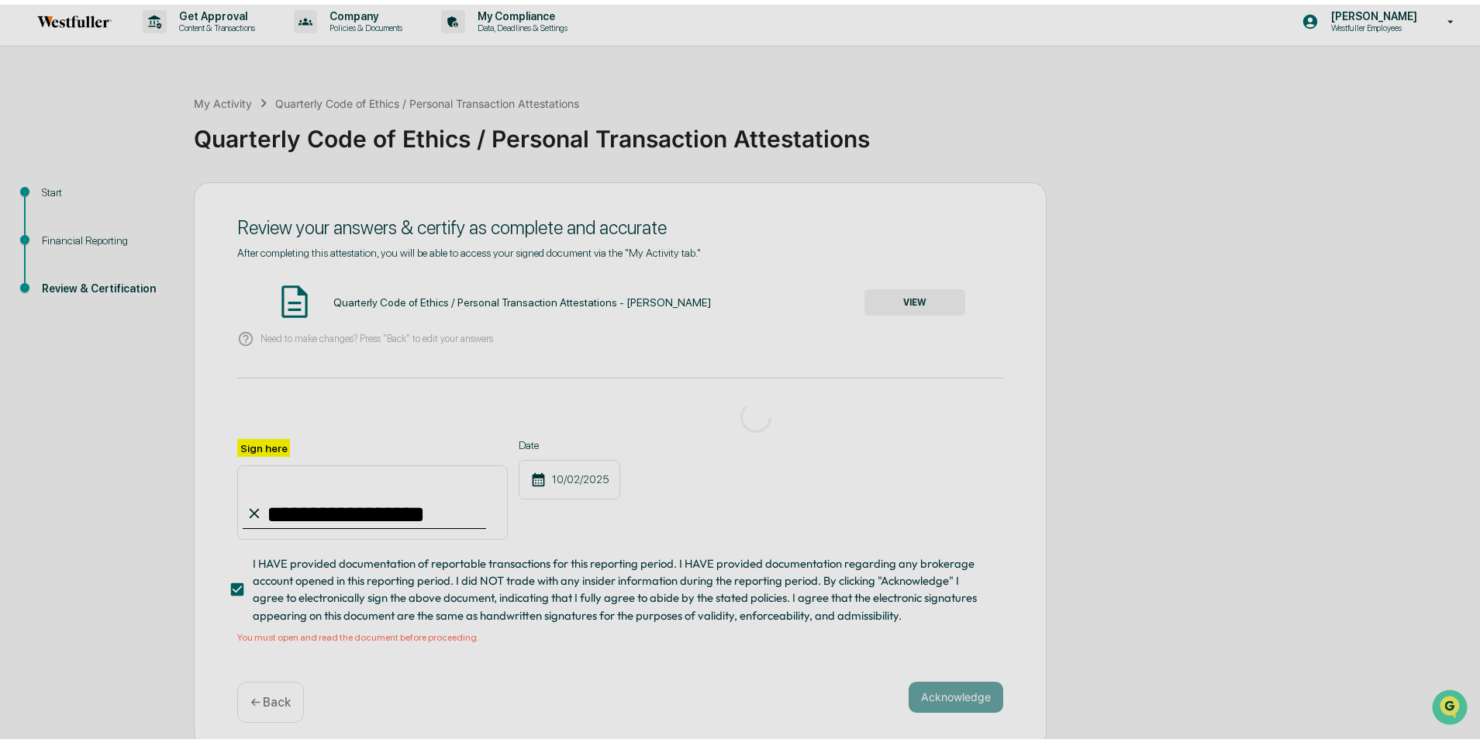
scroll to position [0, 0]
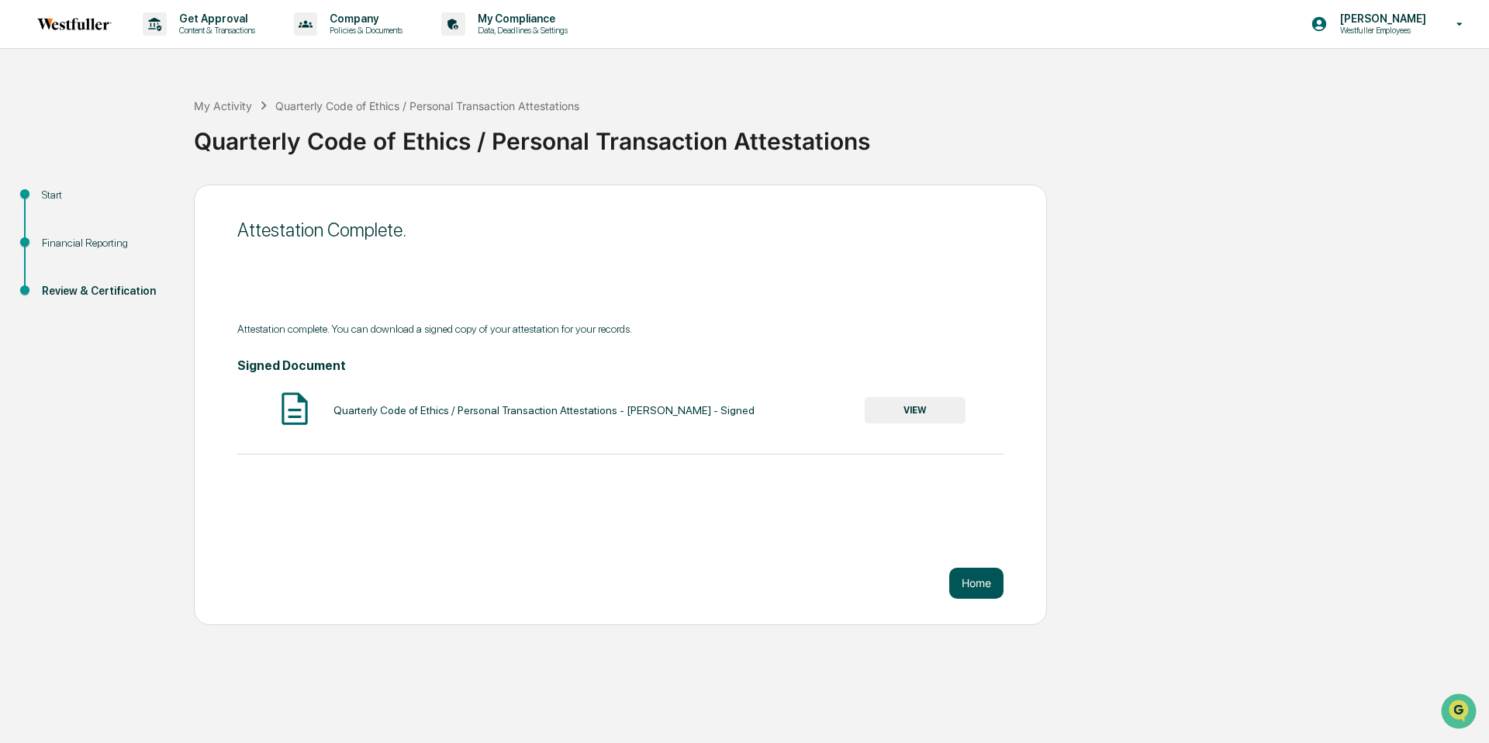
click at [962, 575] on button "Home" at bounding box center [976, 583] width 54 height 31
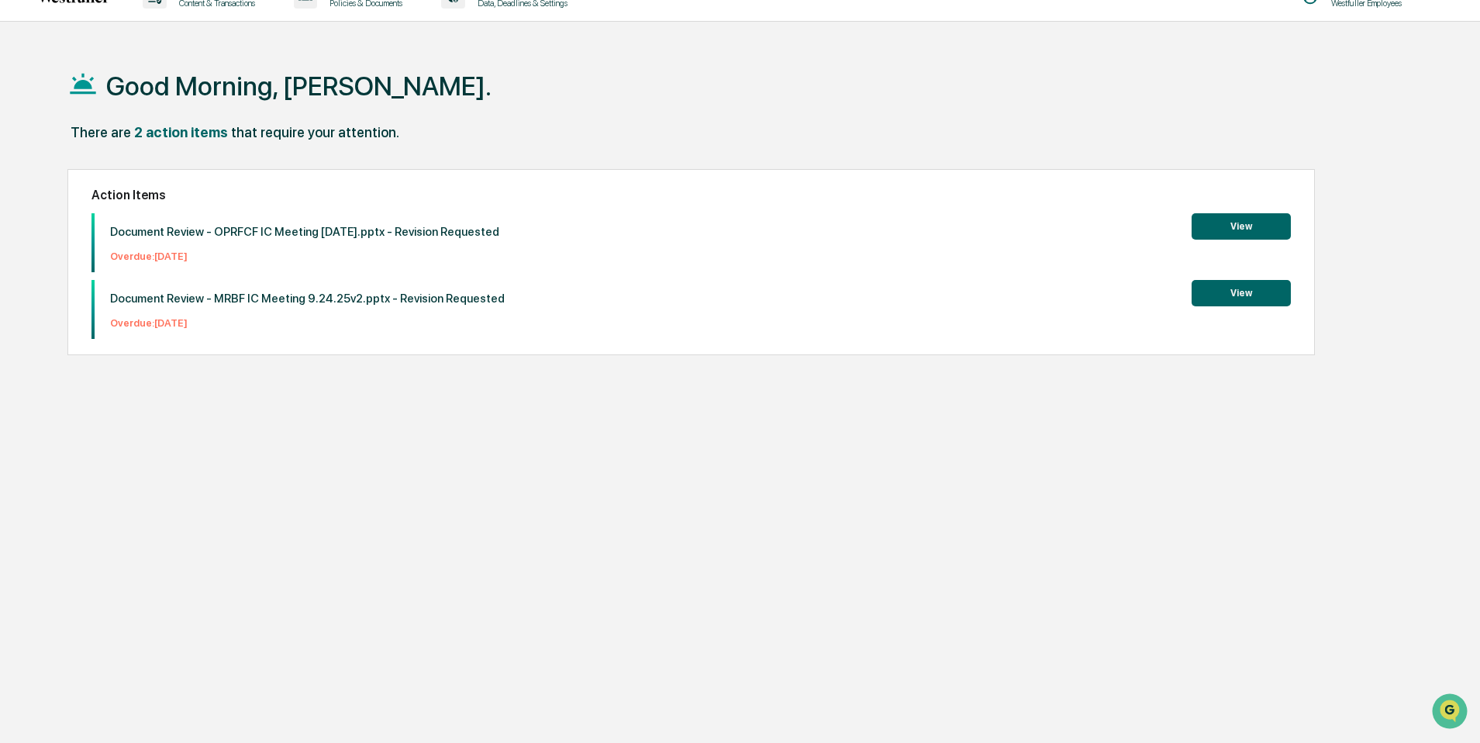
scroll to position [74, 0]
